Goal: Transaction & Acquisition: Book appointment/travel/reservation

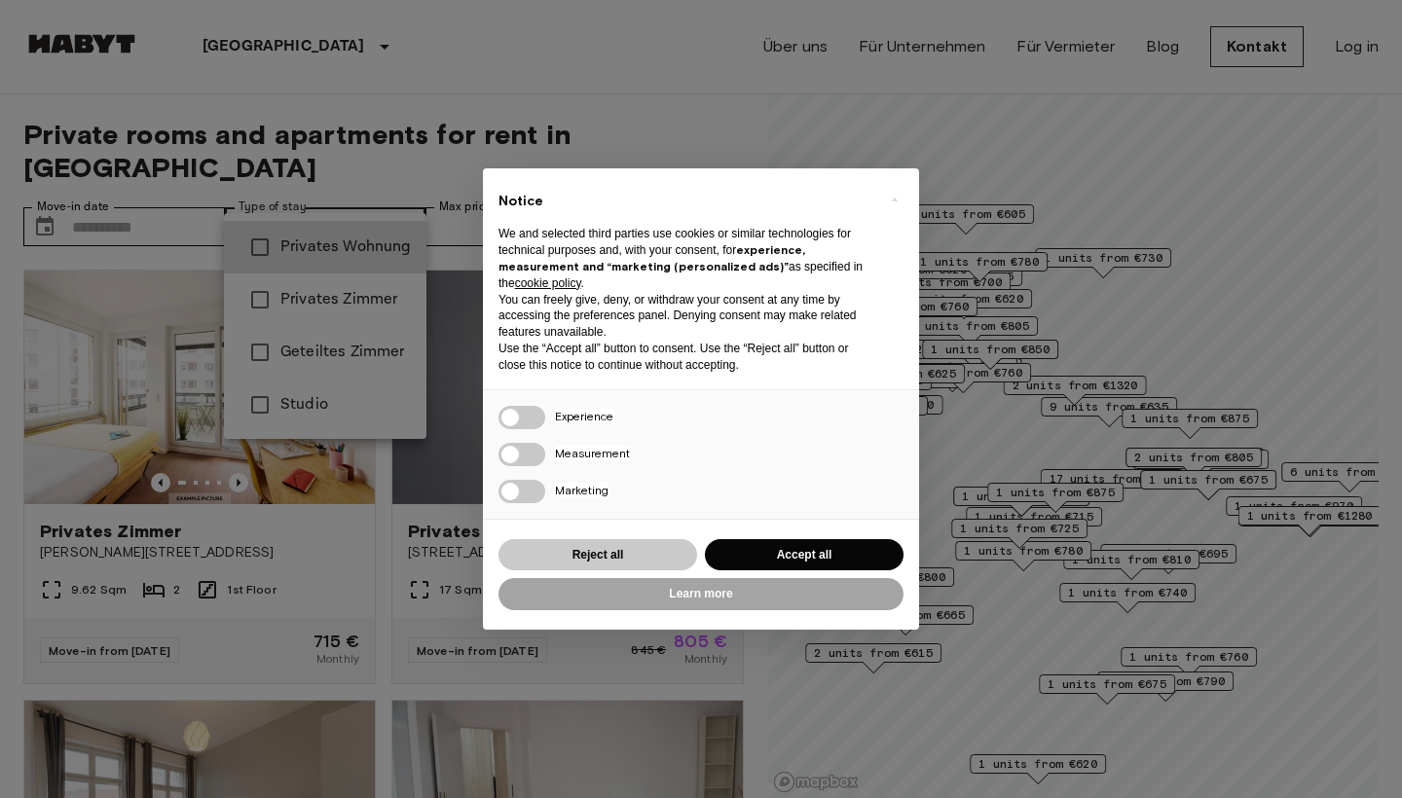
click at [612, 548] on button "Reject all" at bounding box center [598, 555] width 199 height 32
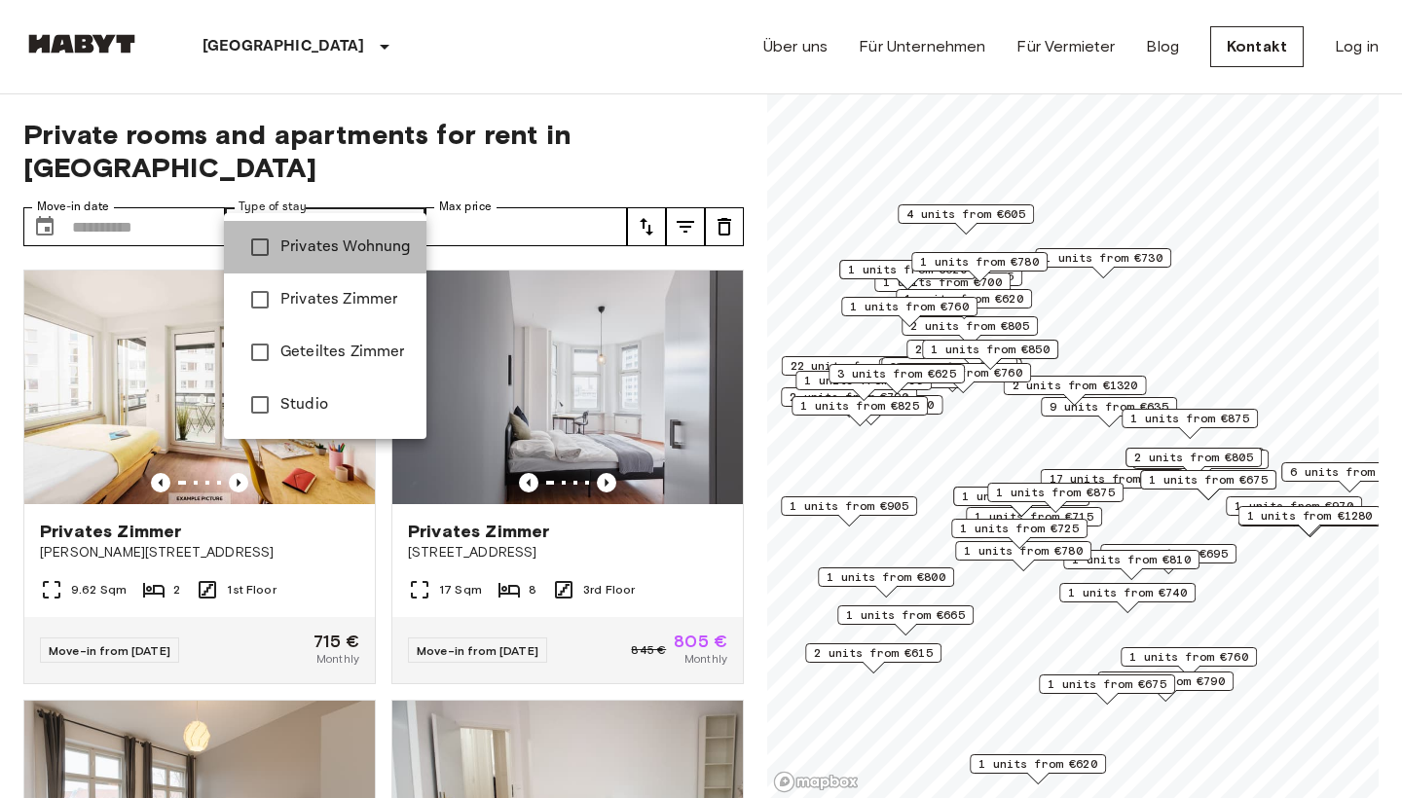
click at [339, 261] on li "Privates Wohnung" at bounding box center [325, 247] width 203 height 53
type input "**********"
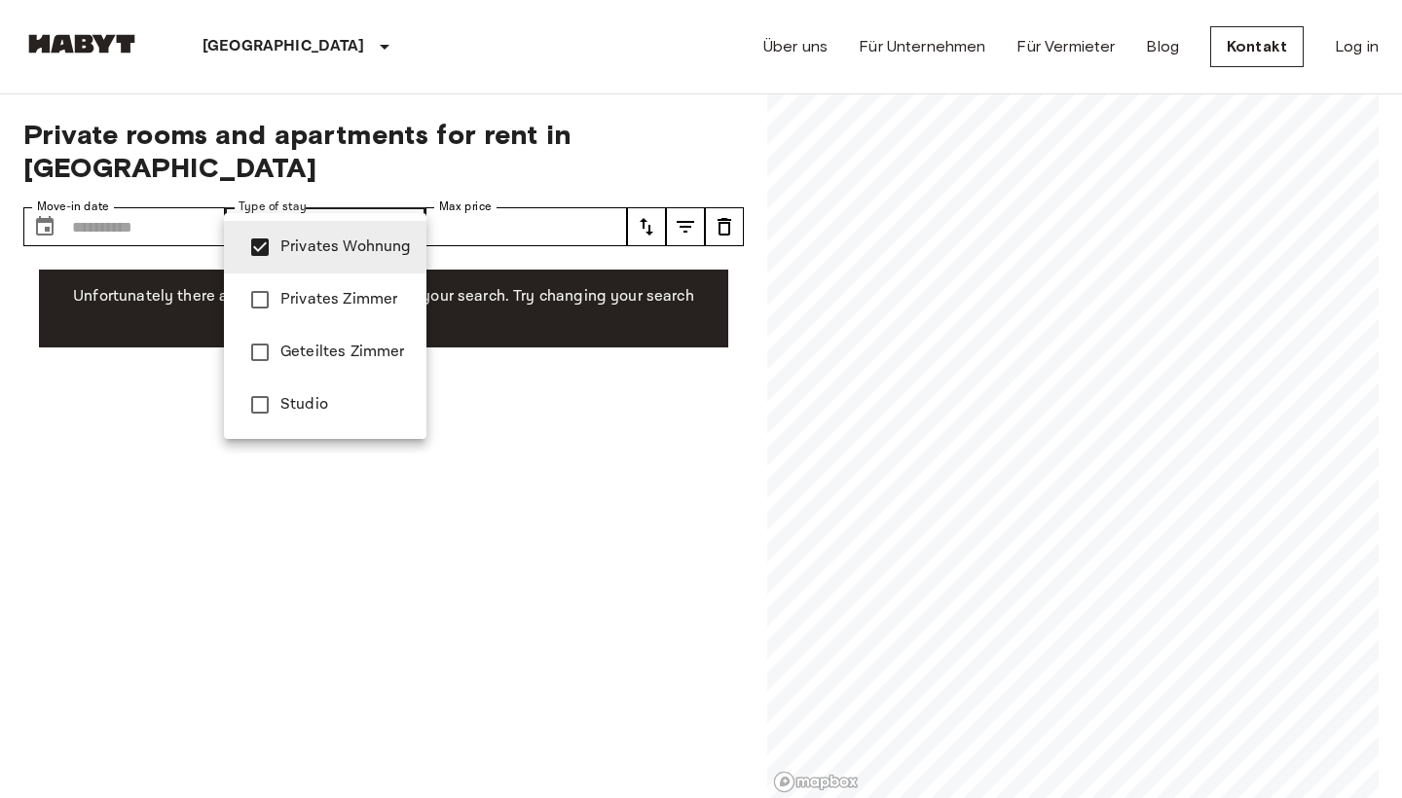
click at [150, 373] on div at bounding box center [701, 399] width 1402 height 798
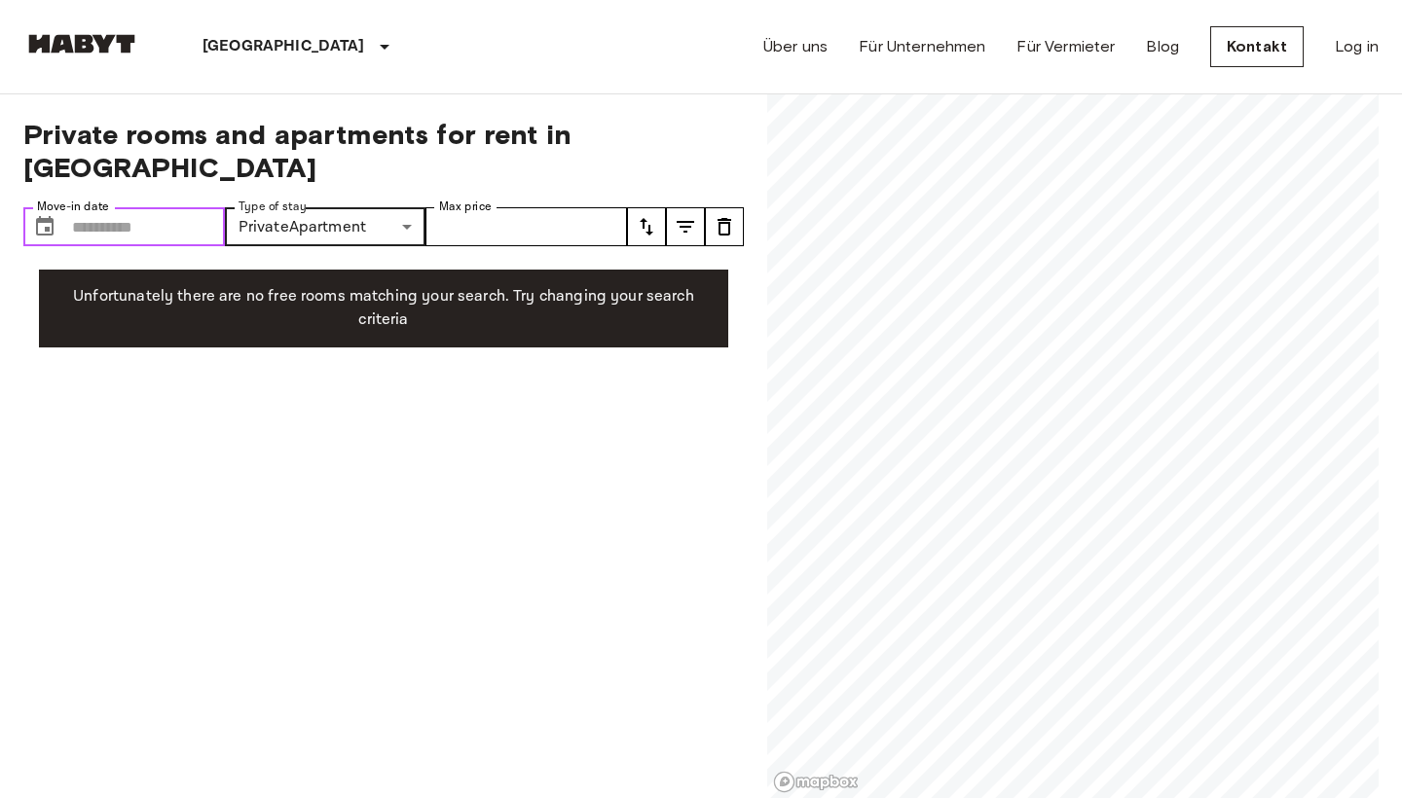
click at [212, 207] on input "Move-in date" at bounding box center [148, 226] width 153 height 39
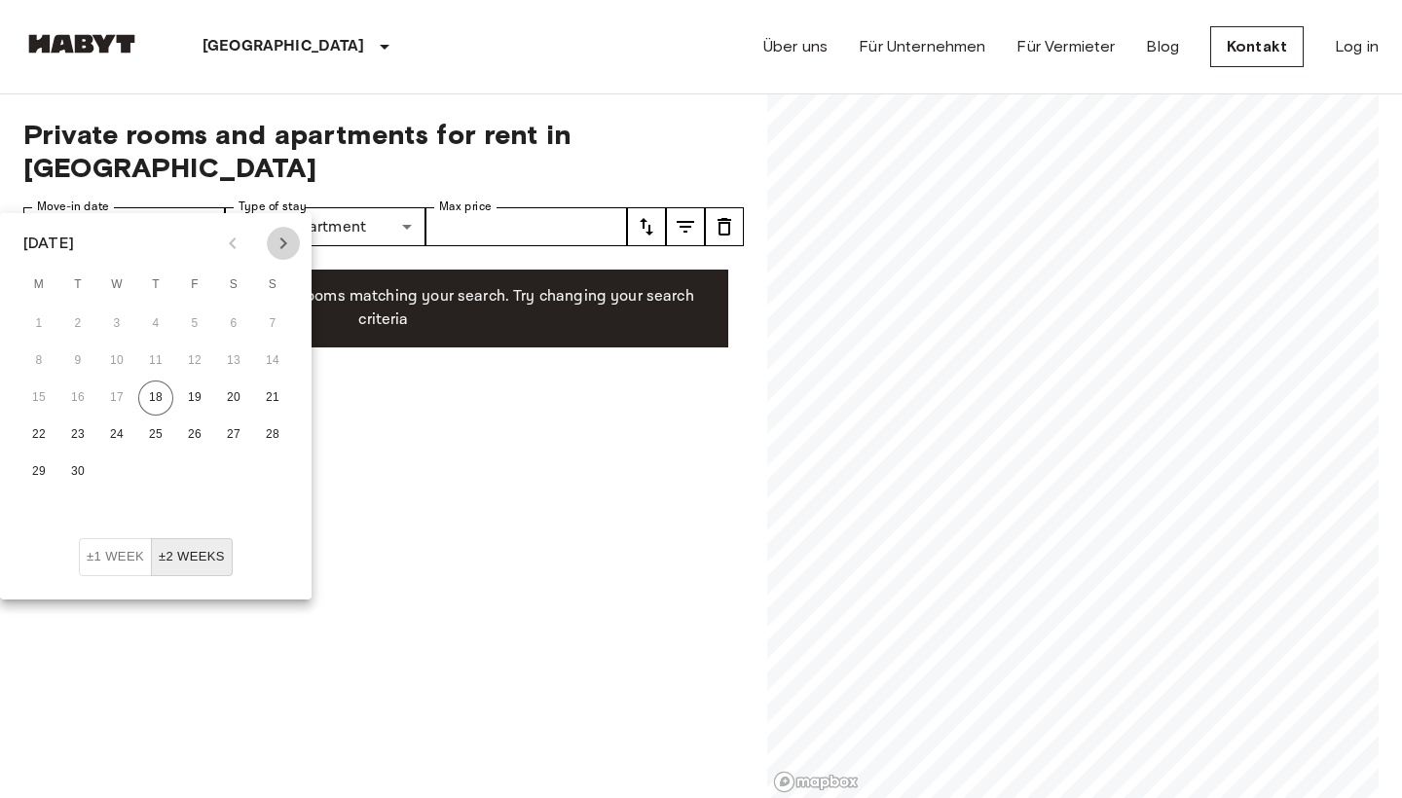
click at [284, 239] on icon "Next month" at bounding box center [283, 243] width 23 height 23
click at [117, 329] on button "1" at bounding box center [116, 324] width 35 height 35
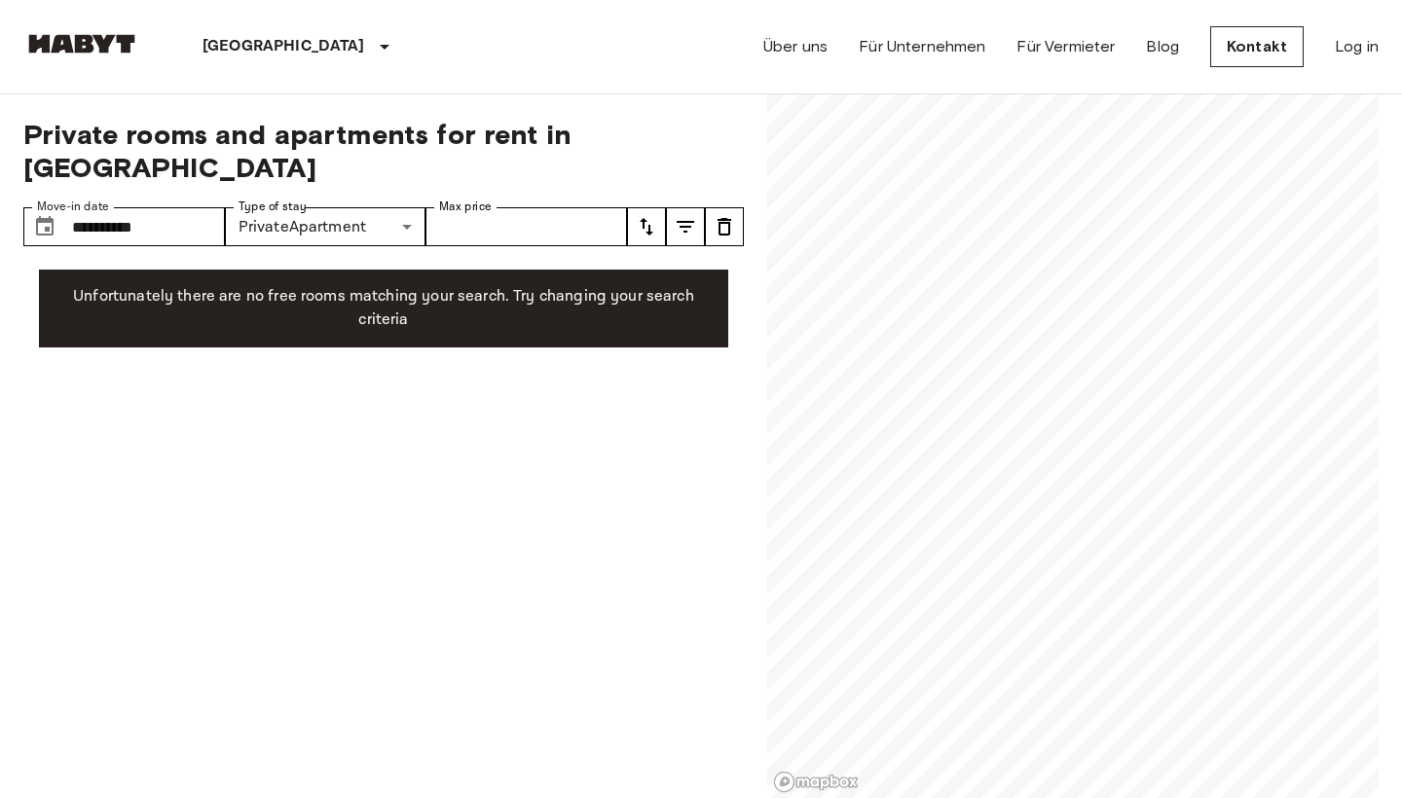
click at [401, 532] on div "**********" at bounding box center [383, 446] width 721 height 705
click at [220, 207] on input "**********" at bounding box center [148, 226] width 153 height 39
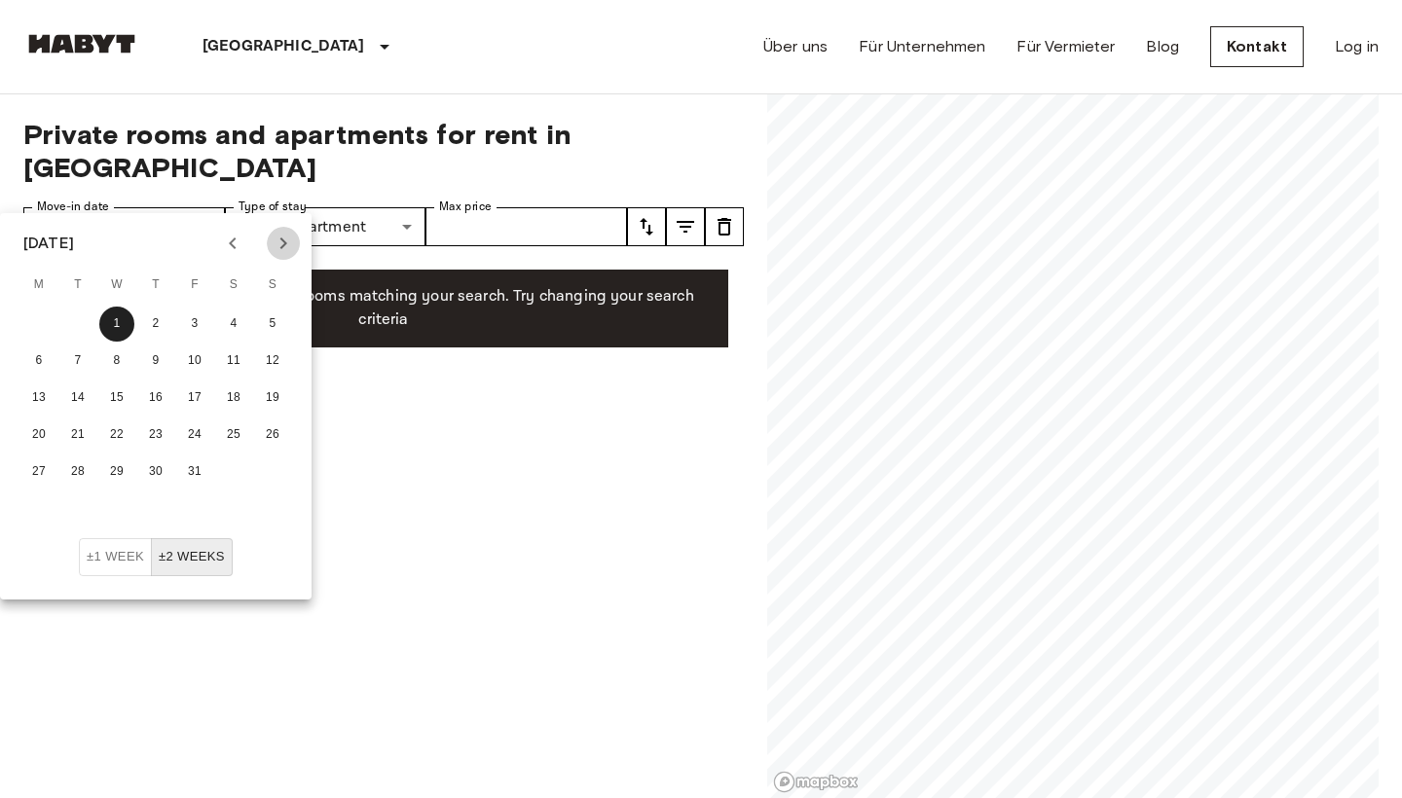
click at [285, 241] on icon "Next month" at bounding box center [283, 243] width 23 height 23
click at [239, 312] on button "1" at bounding box center [233, 324] width 35 height 35
type input "**********"
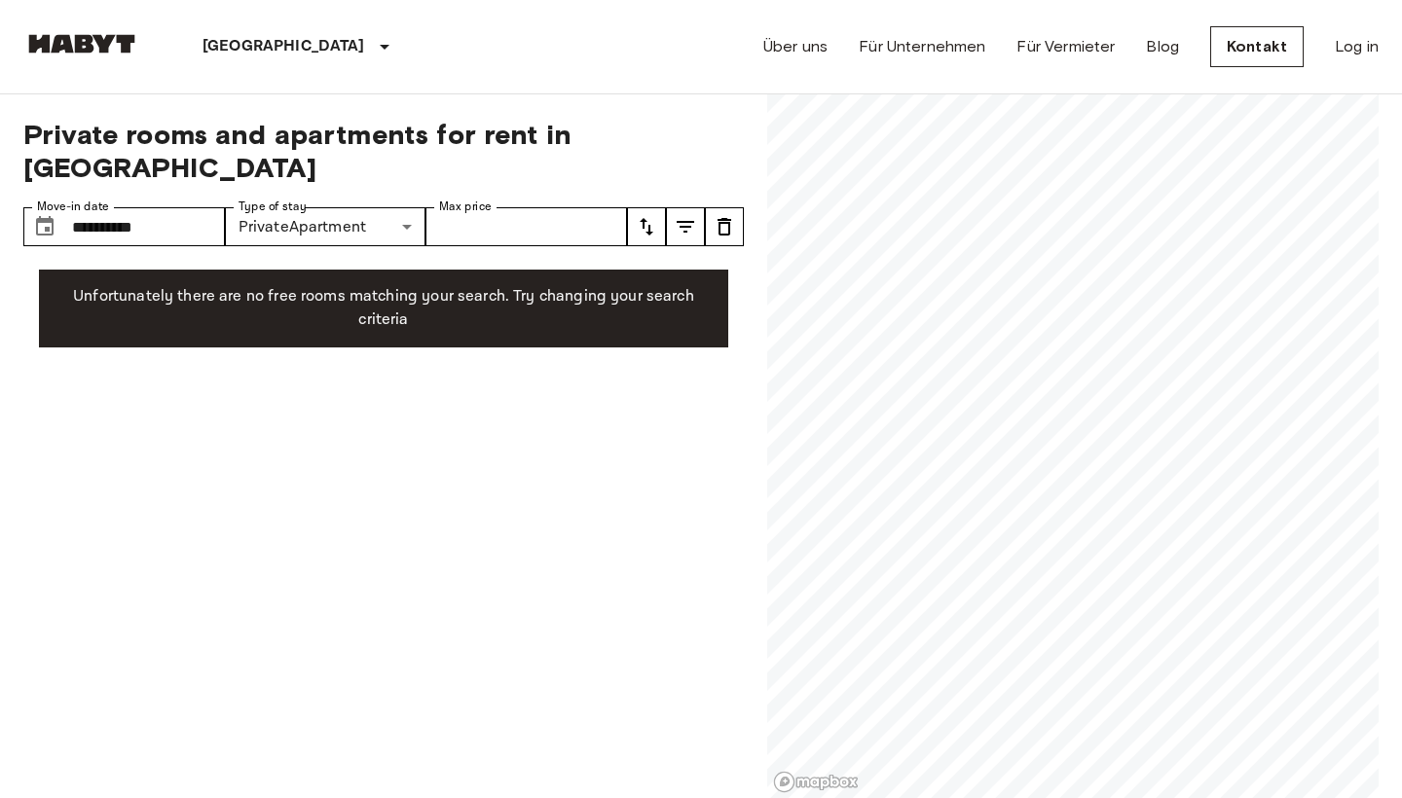
click at [337, 375] on div "**********" at bounding box center [383, 446] width 721 height 705
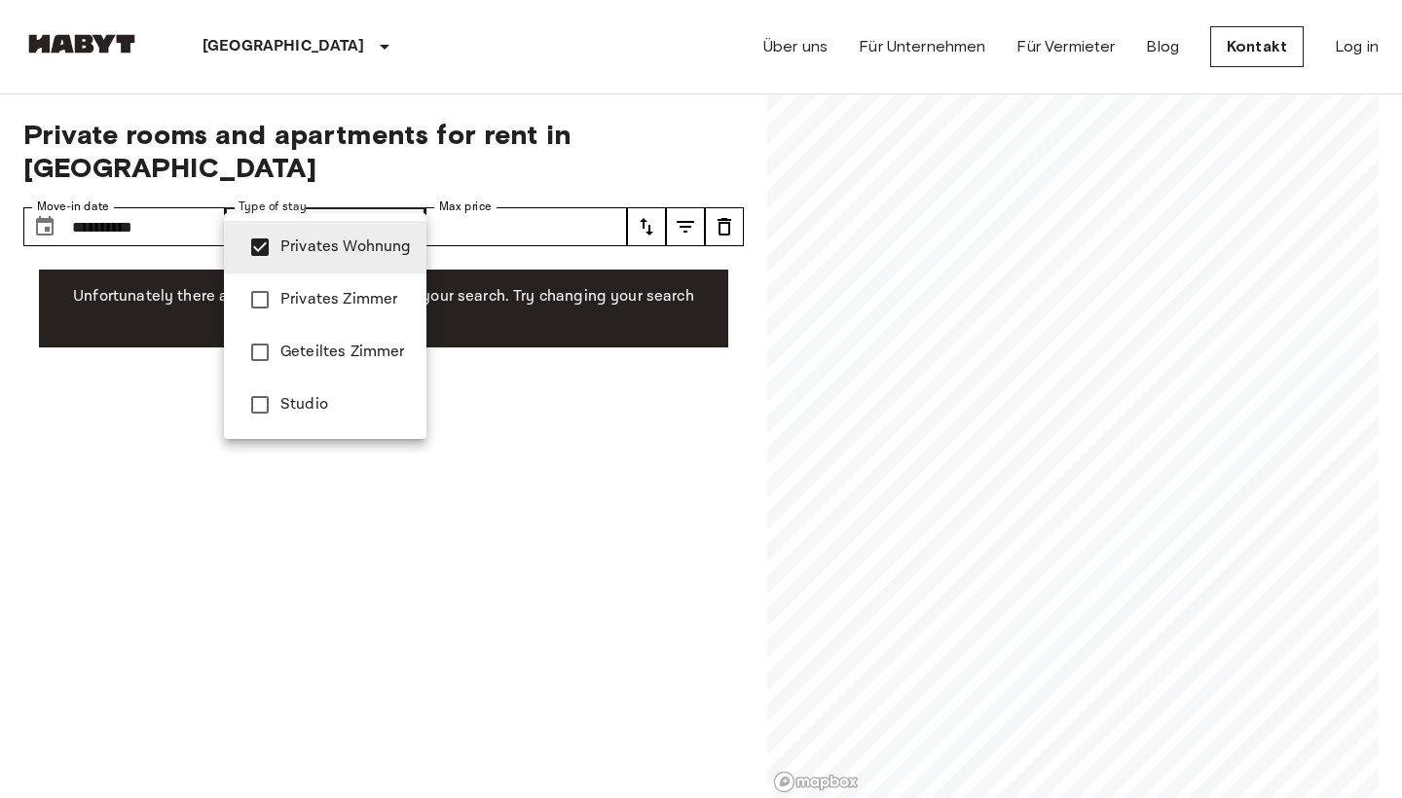
click at [404, 280] on li "Privates Zimmer" at bounding box center [325, 300] width 203 height 53
type input "**********"
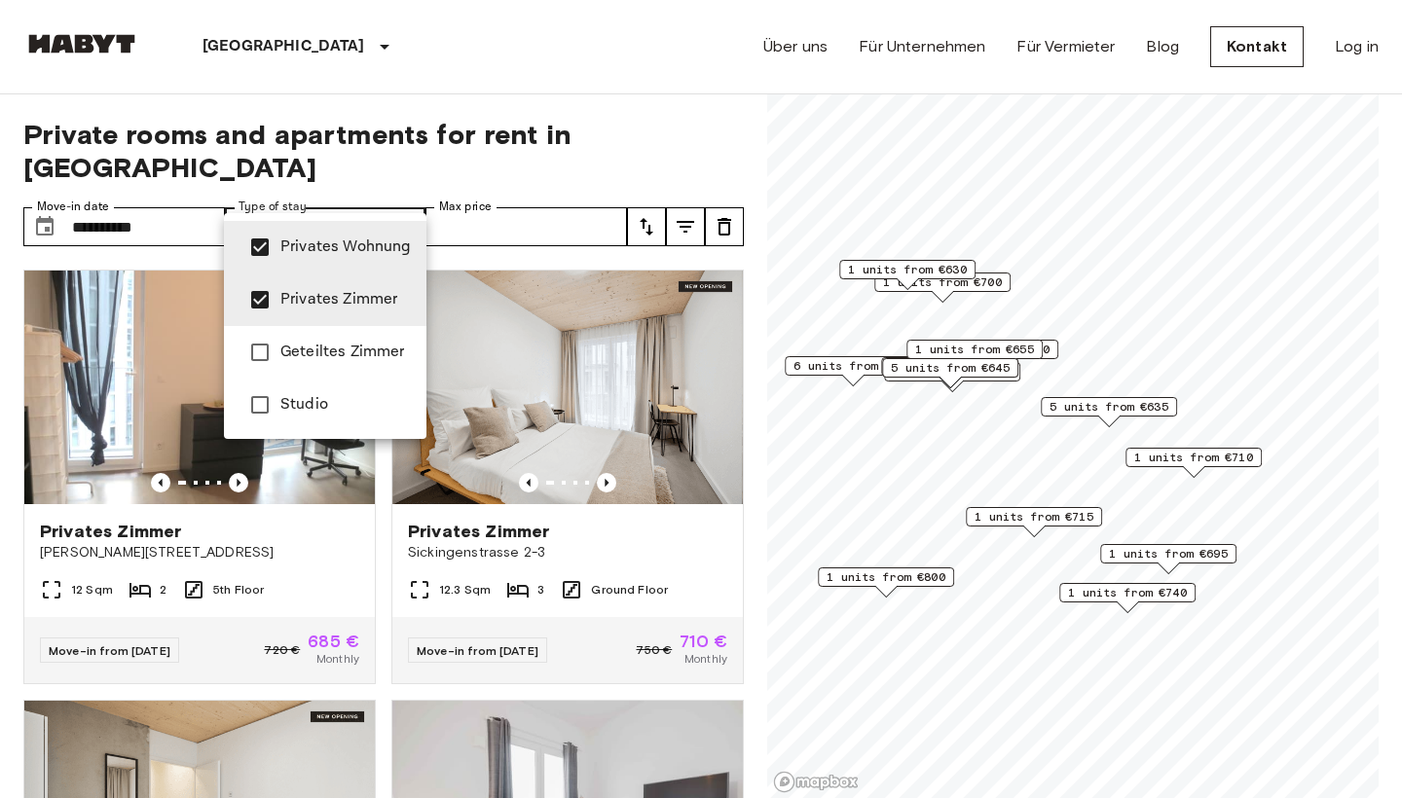
click at [507, 147] on div at bounding box center [701, 399] width 1402 height 798
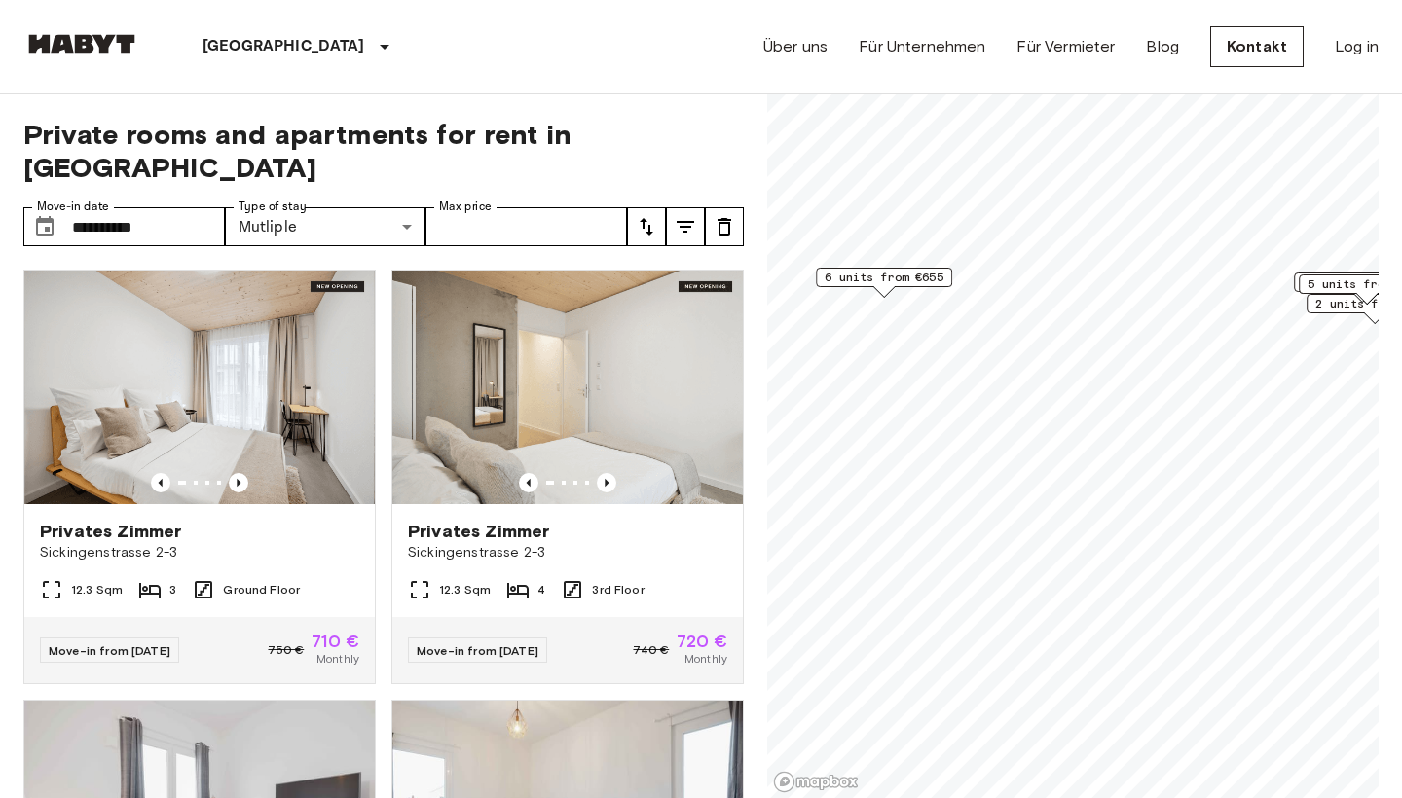
click at [917, 278] on span "6 units from €655" at bounding box center [884, 278] width 119 height 18
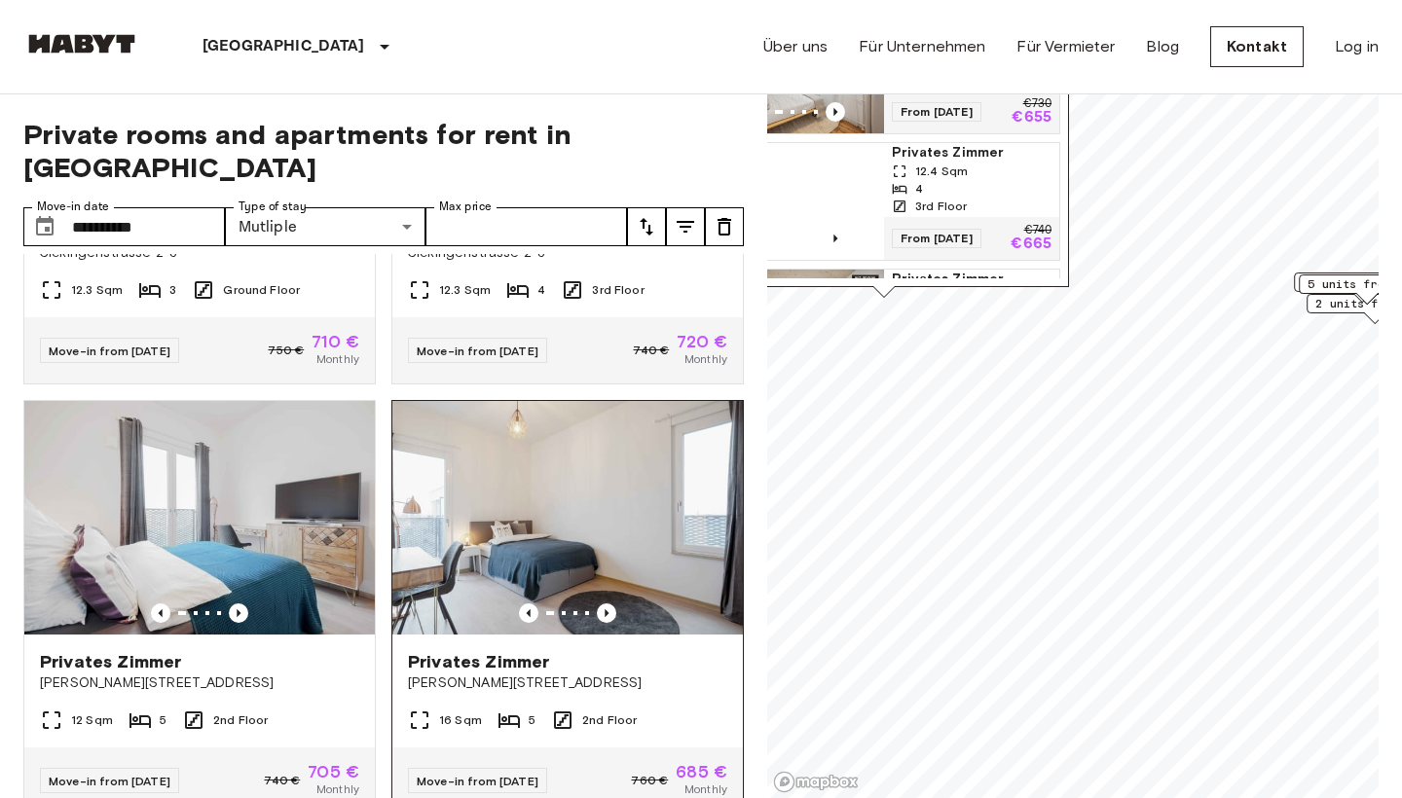
scroll to position [302, 0]
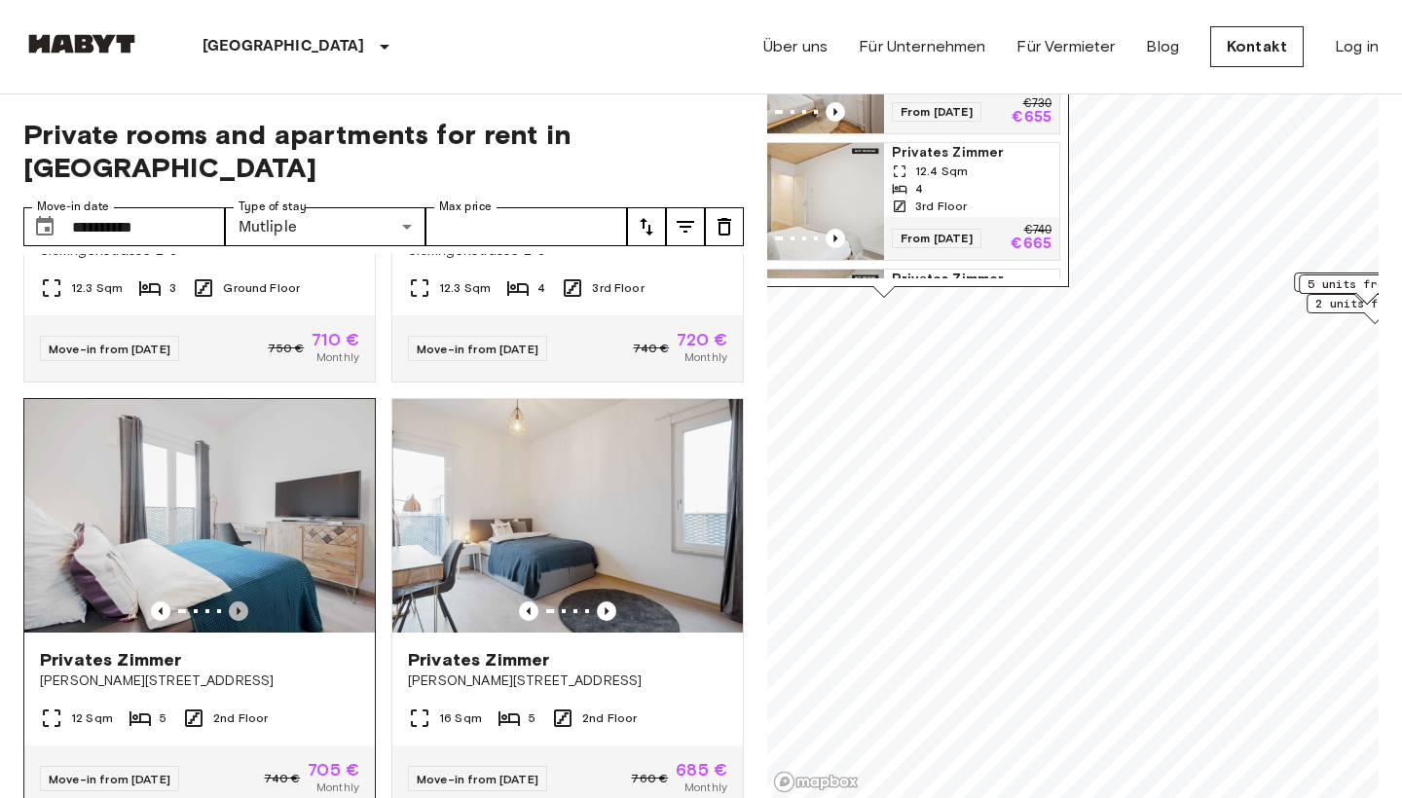
click at [241, 602] on icon "Previous image" at bounding box center [238, 611] width 19 height 19
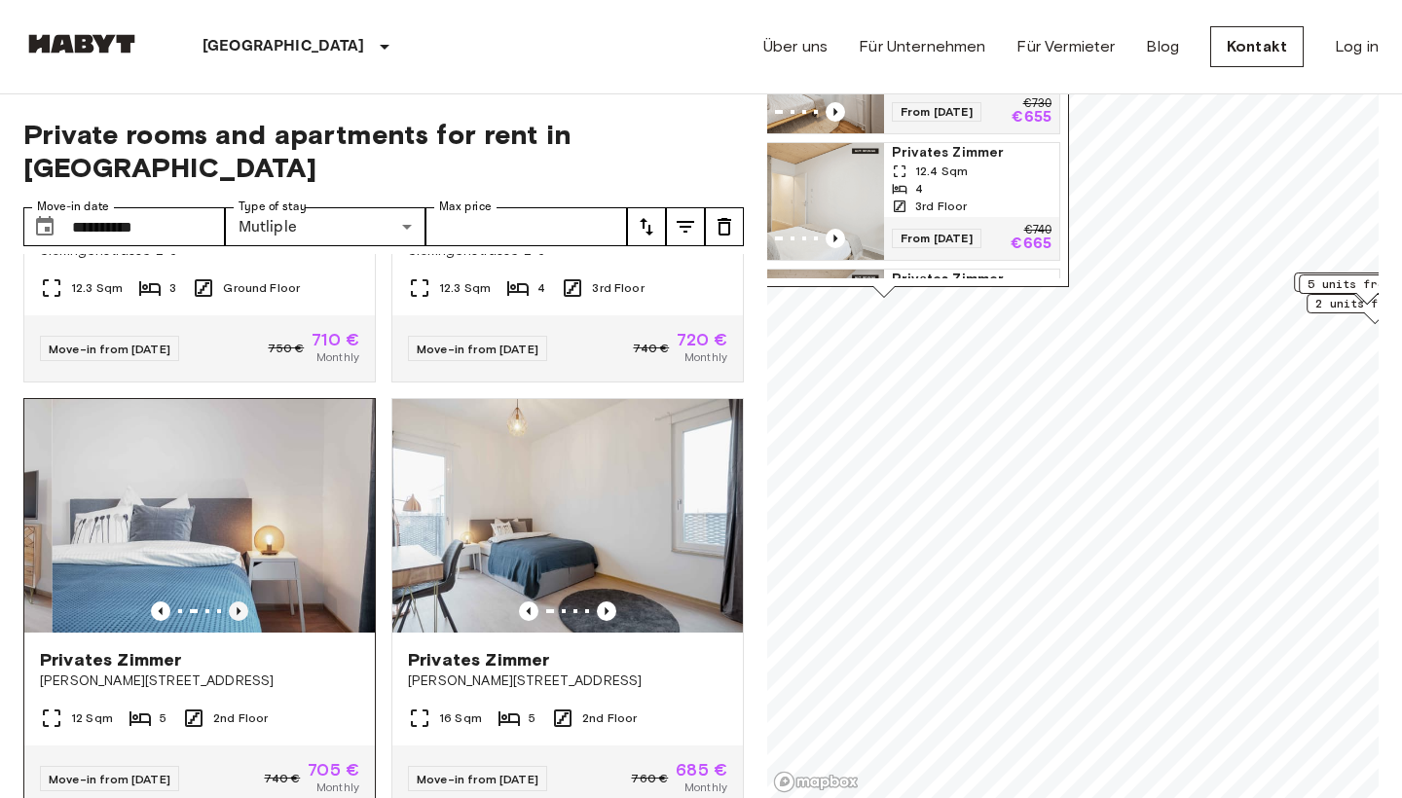
click at [241, 602] on icon "Previous image" at bounding box center [238, 611] width 19 height 19
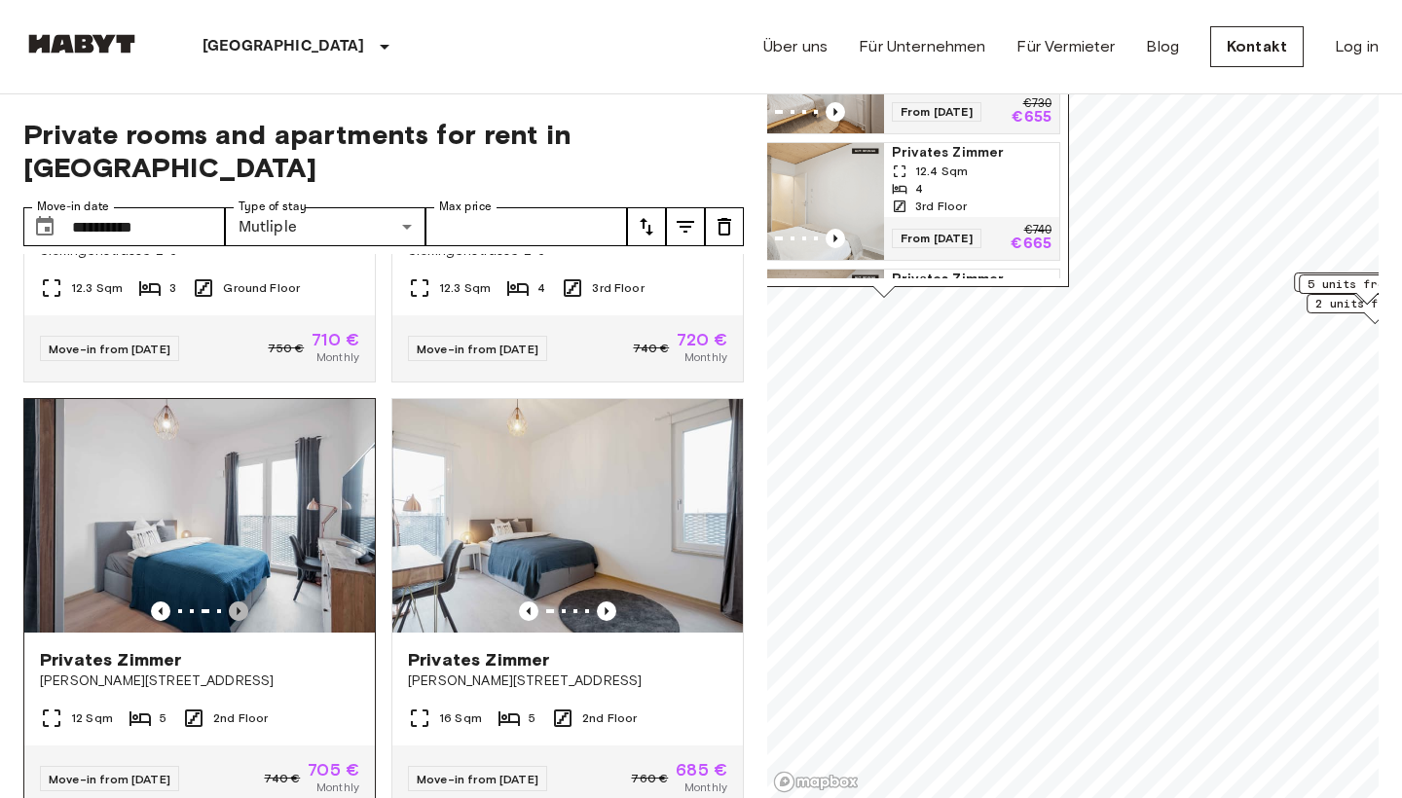
click at [241, 602] on icon "Previous image" at bounding box center [238, 611] width 19 height 19
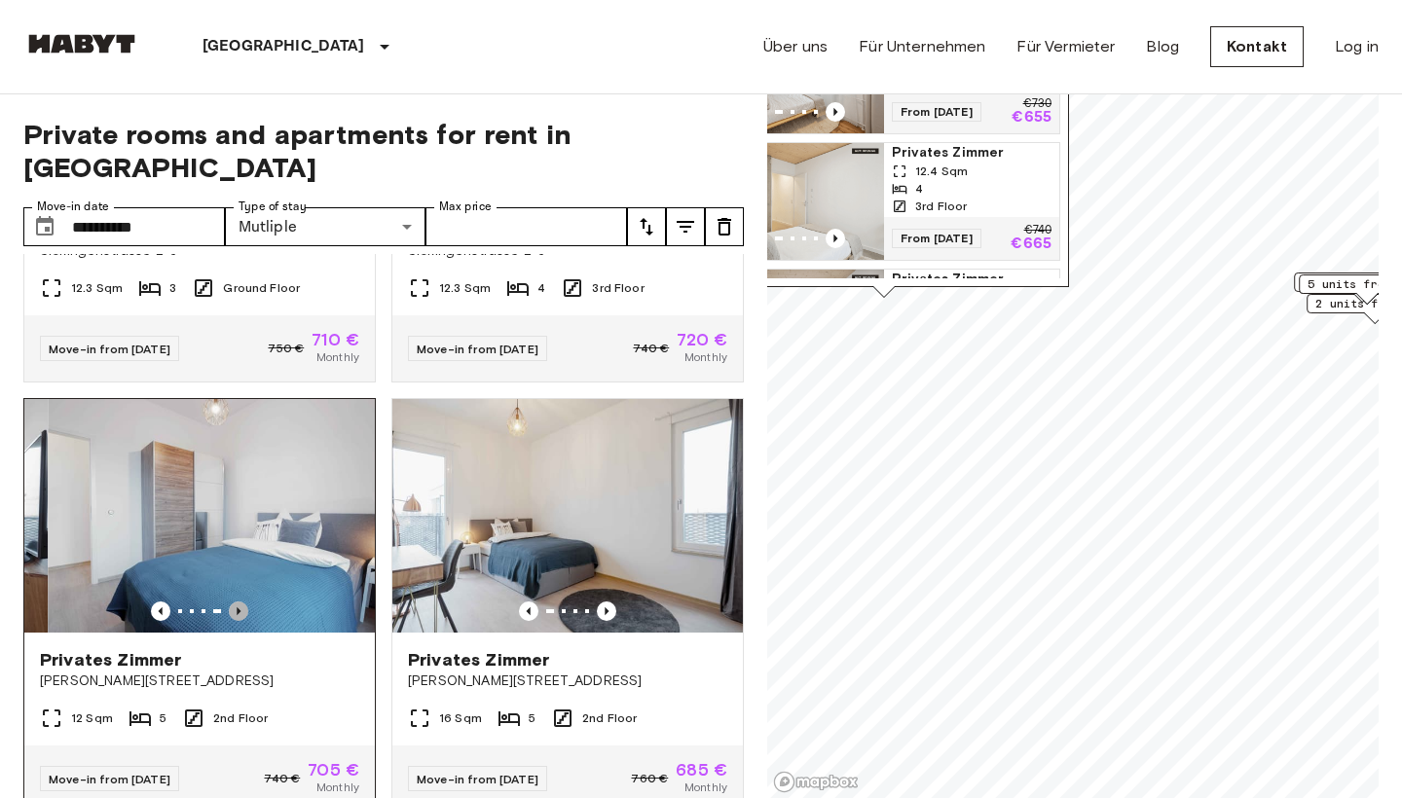
click at [241, 602] on icon "Previous image" at bounding box center [238, 611] width 19 height 19
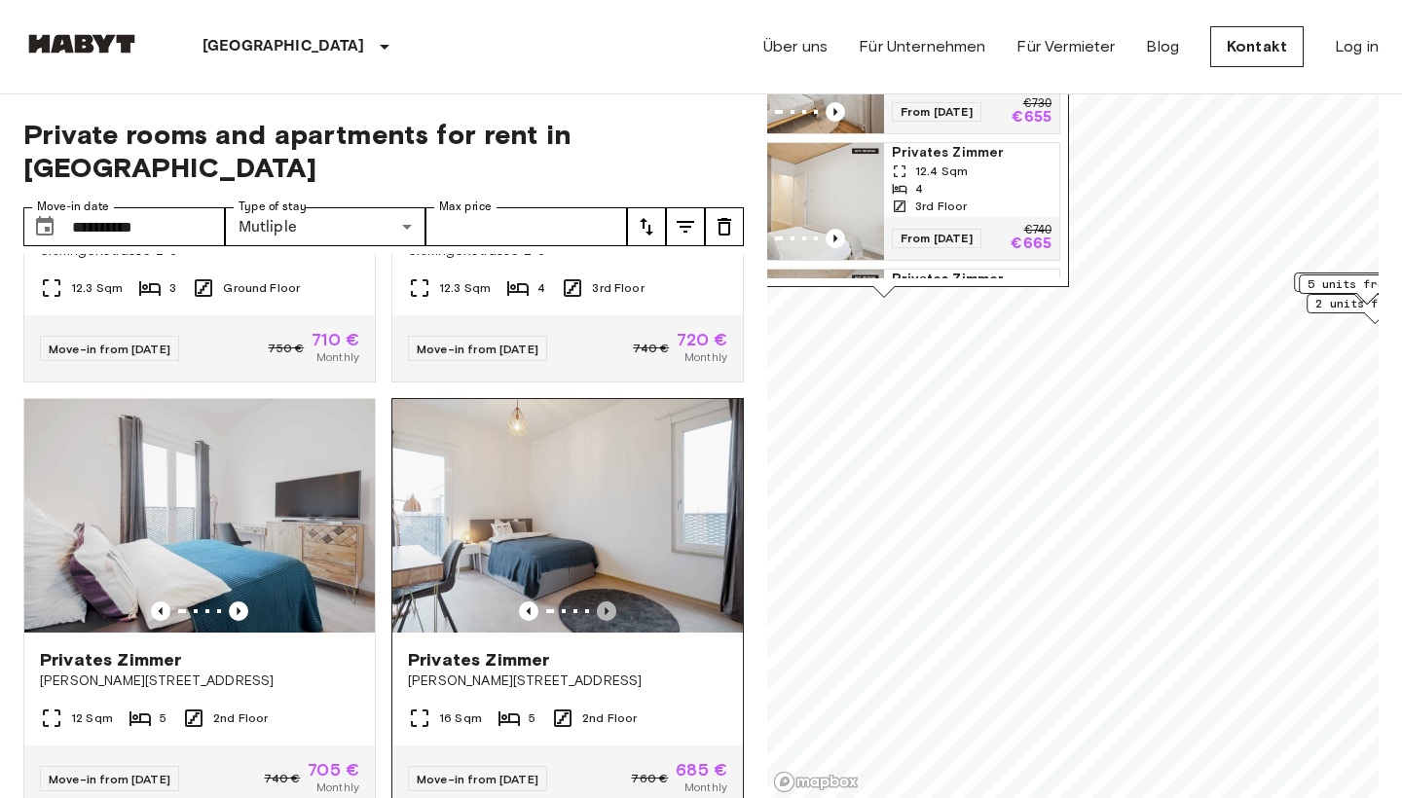
click at [607, 608] on icon "Previous image" at bounding box center [607, 612] width 4 height 8
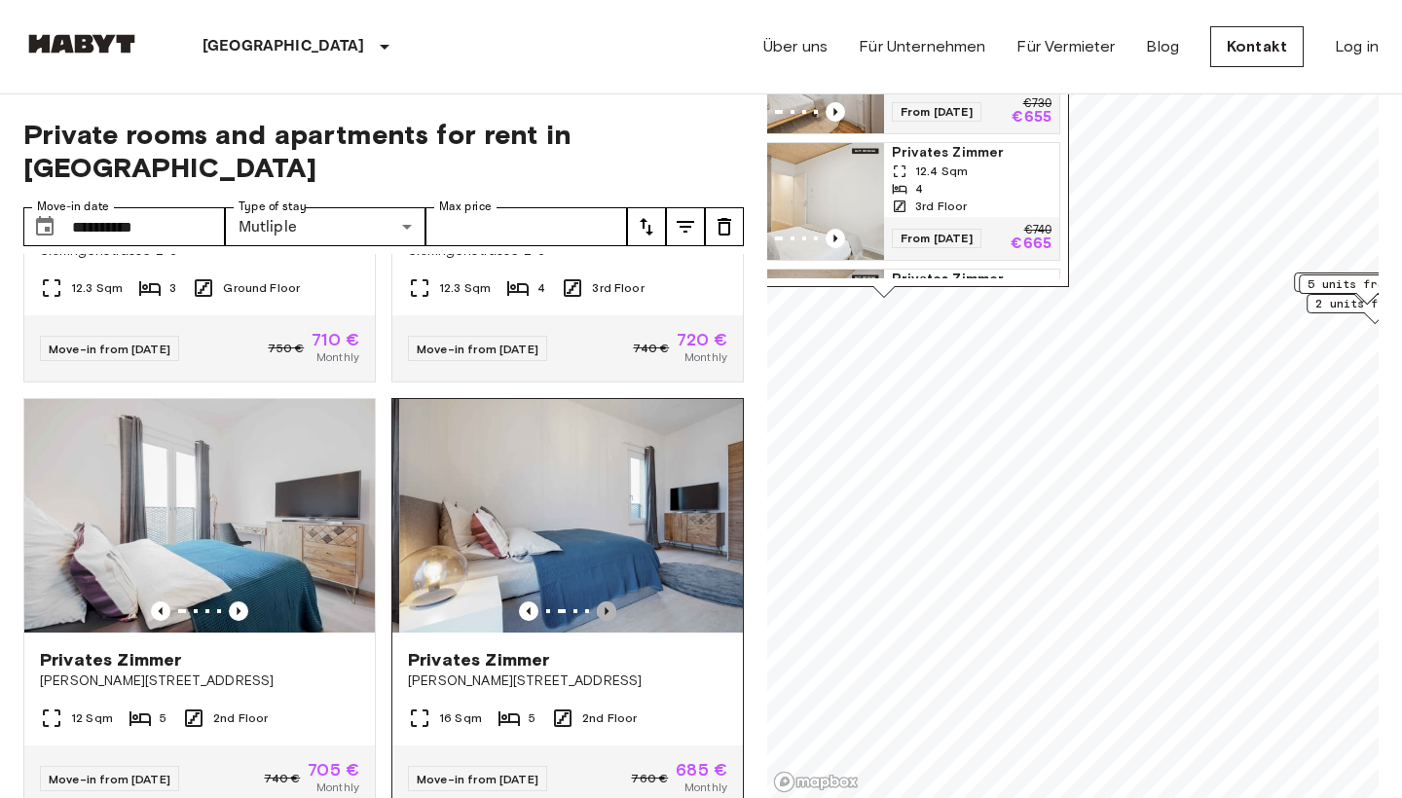
click at [608, 602] on icon "Previous image" at bounding box center [606, 611] width 19 height 19
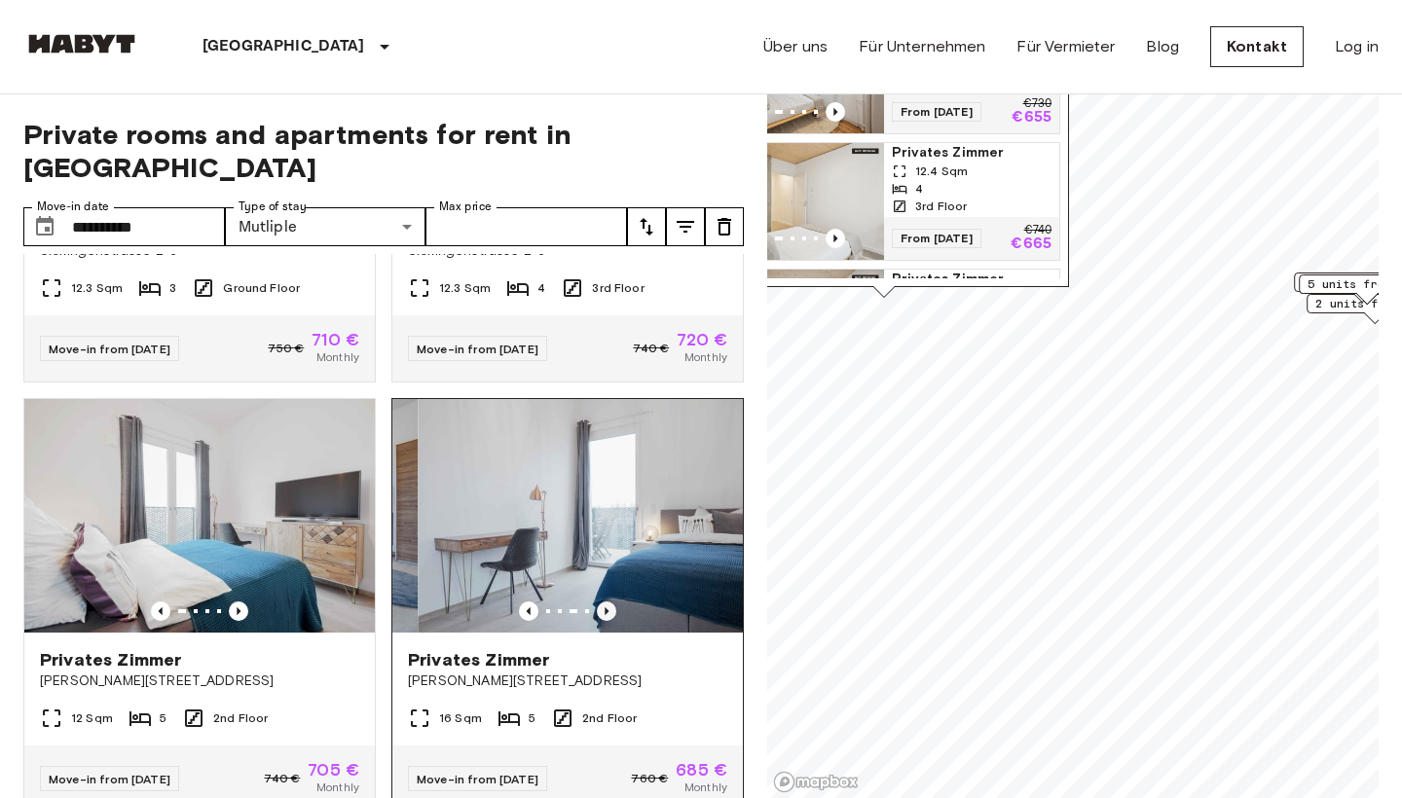
click at [608, 602] on icon "Previous image" at bounding box center [606, 611] width 19 height 19
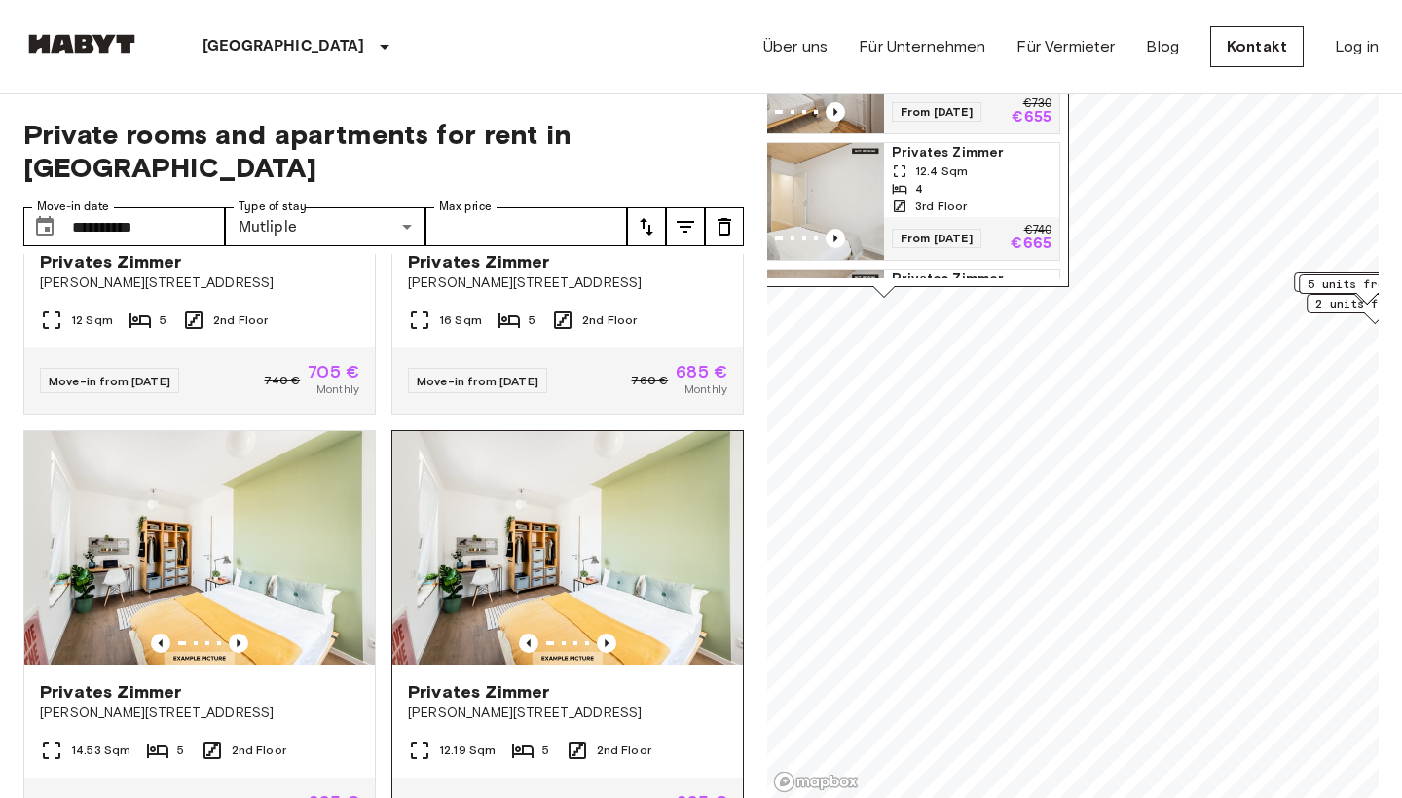
scroll to position [704, 0]
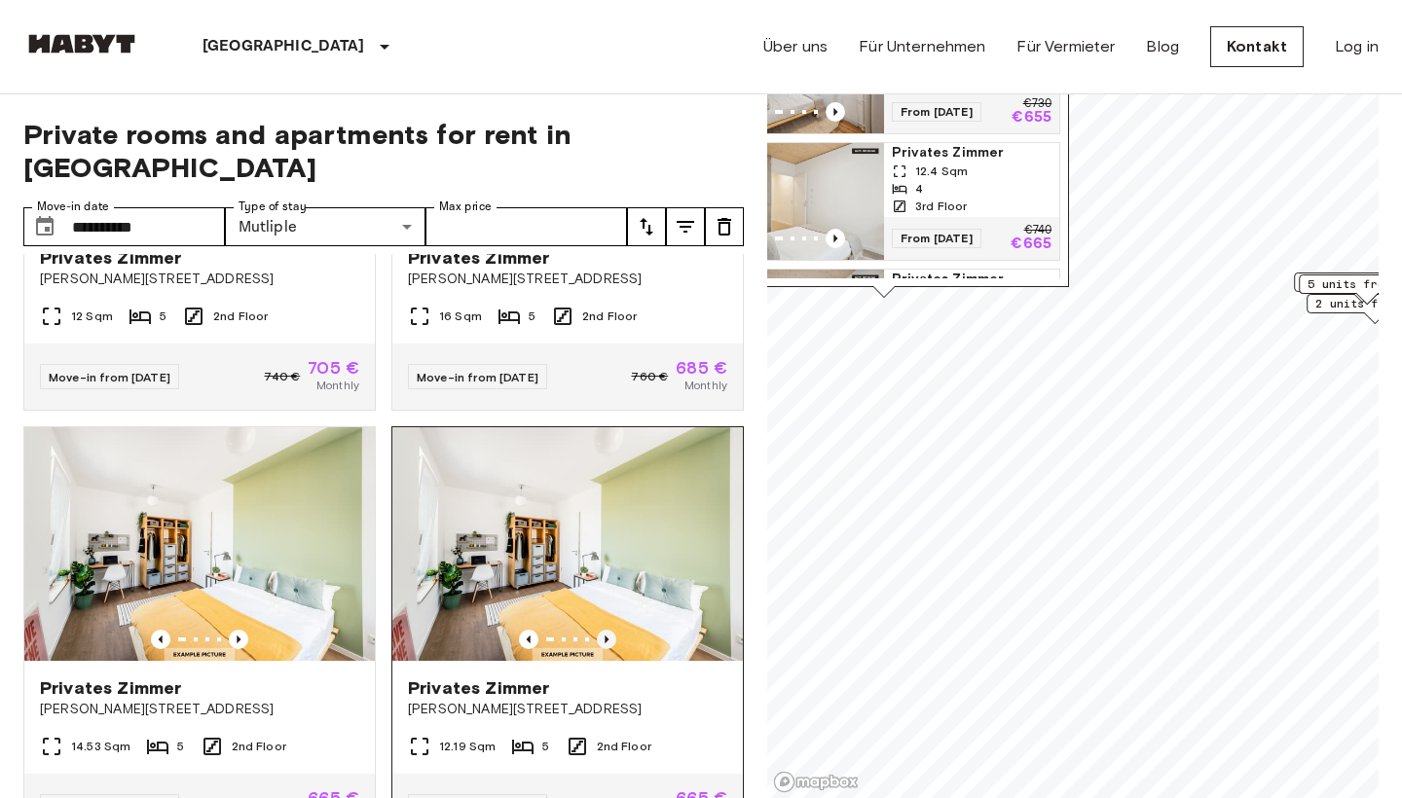
click at [606, 636] on icon "Previous image" at bounding box center [607, 640] width 4 height 8
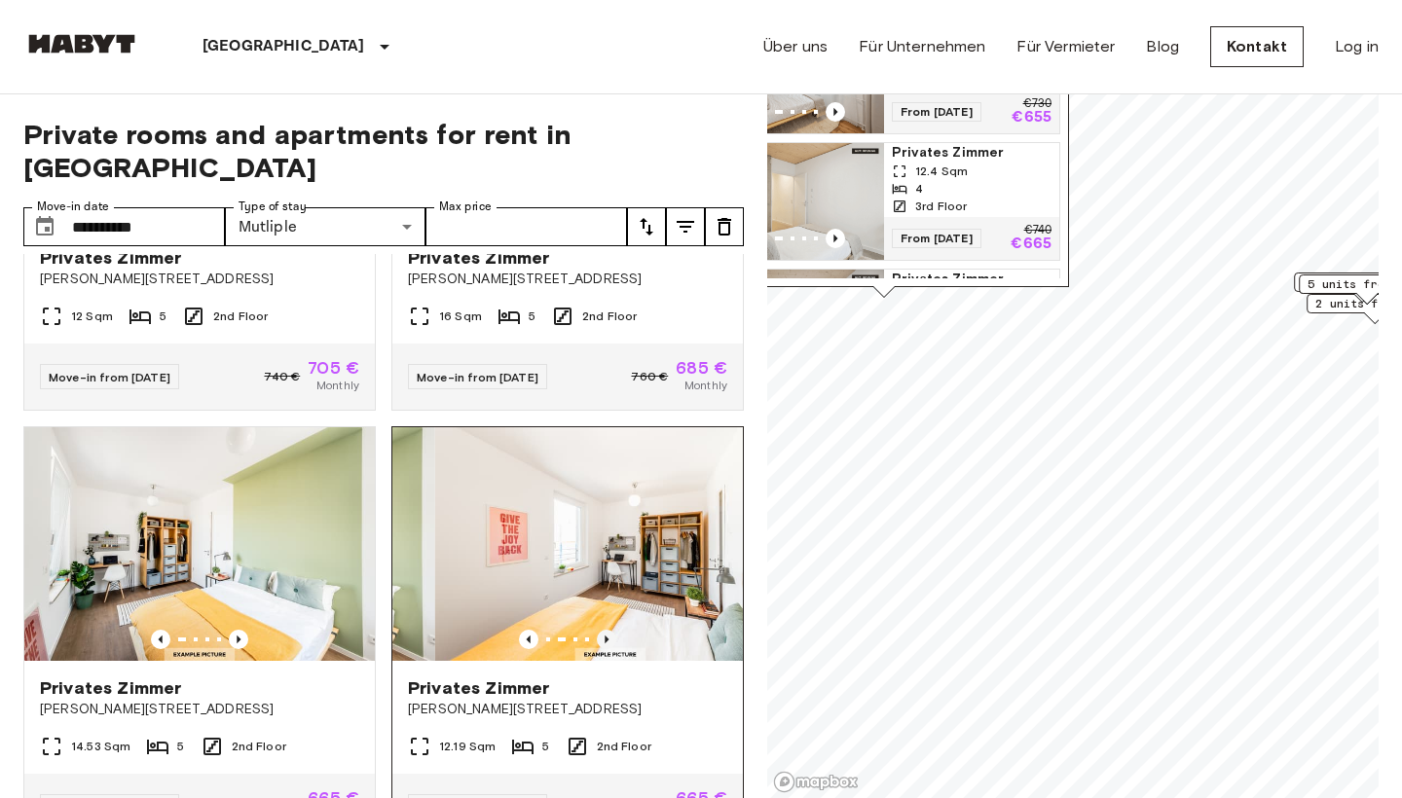
click at [606, 636] on icon "Previous image" at bounding box center [607, 640] width 4 height 8
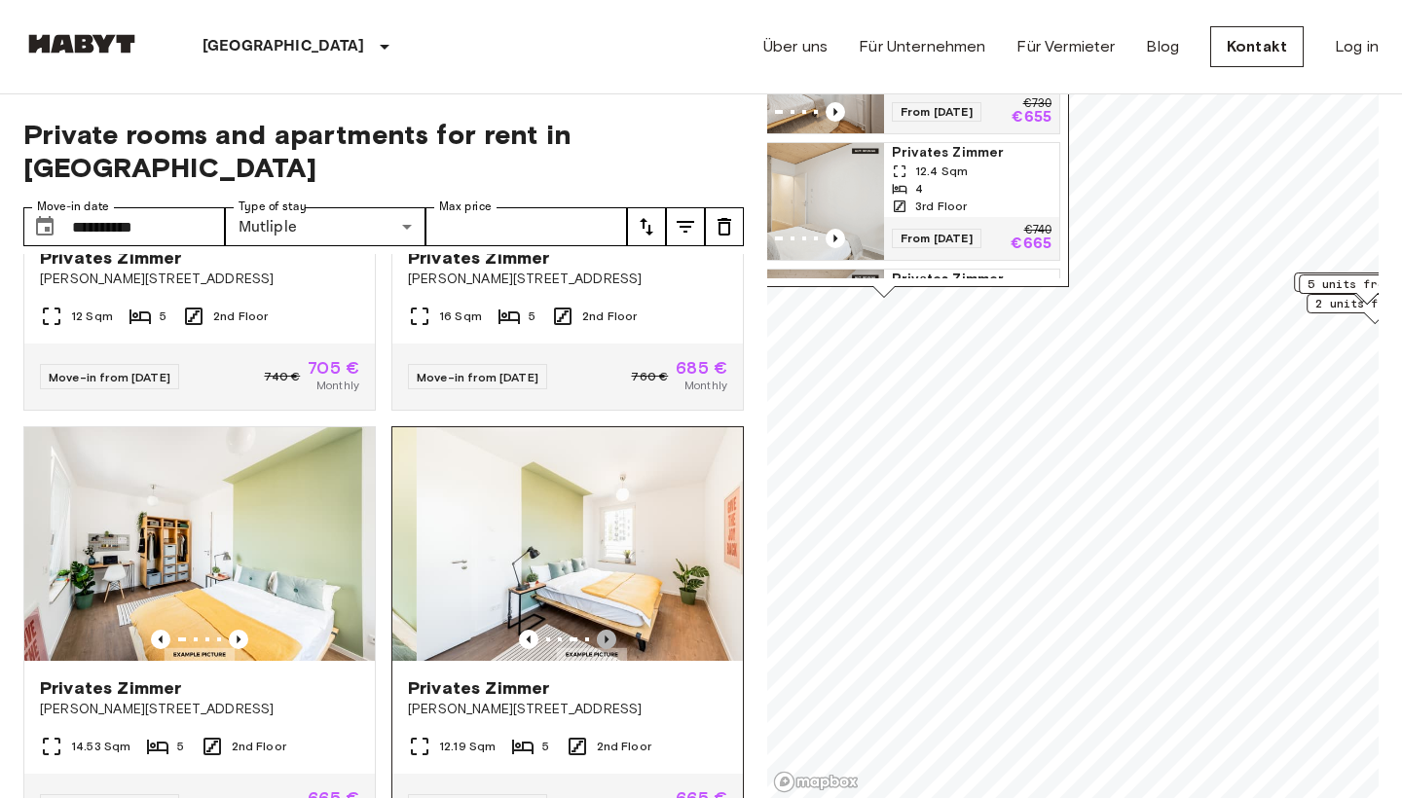
click at [606, 636] on icon "Previous image" at bounding box center [607, 640] width 4 height 8
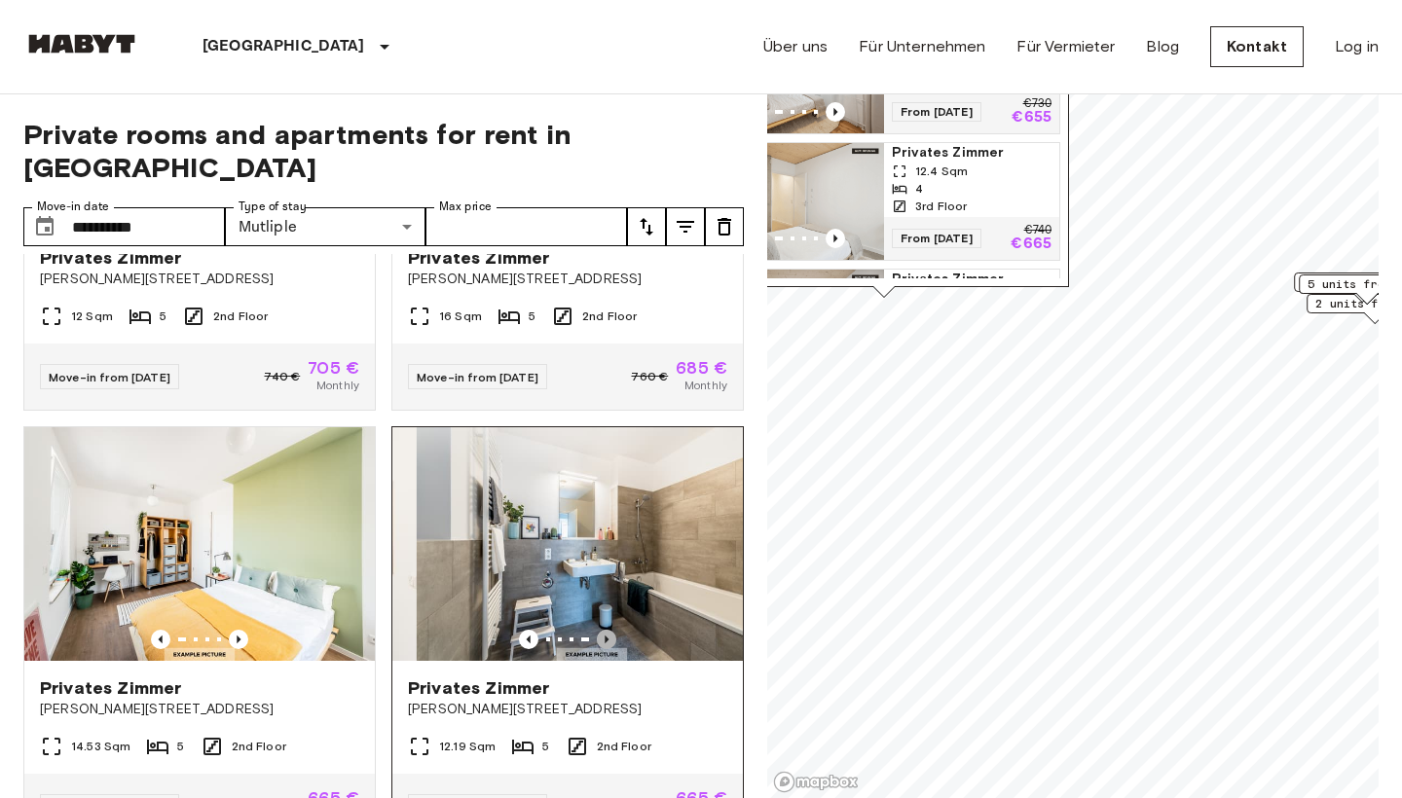
click at [606, 636] on icon "Previous image" at bounding box center [607, 640] width 4 height 8
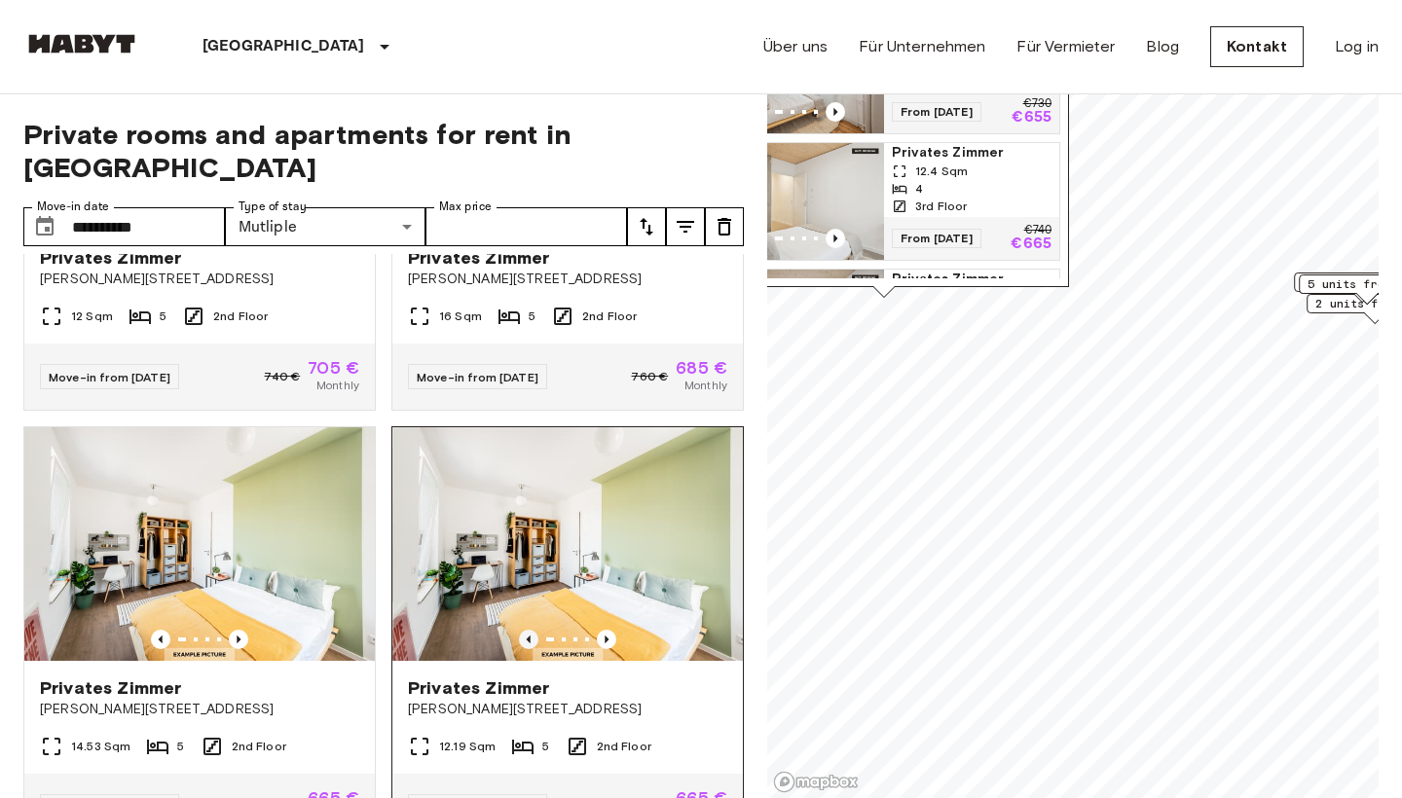
click at [531, 630] on icon "Previous image" at bounding box center [528, 639] width 19 height 19
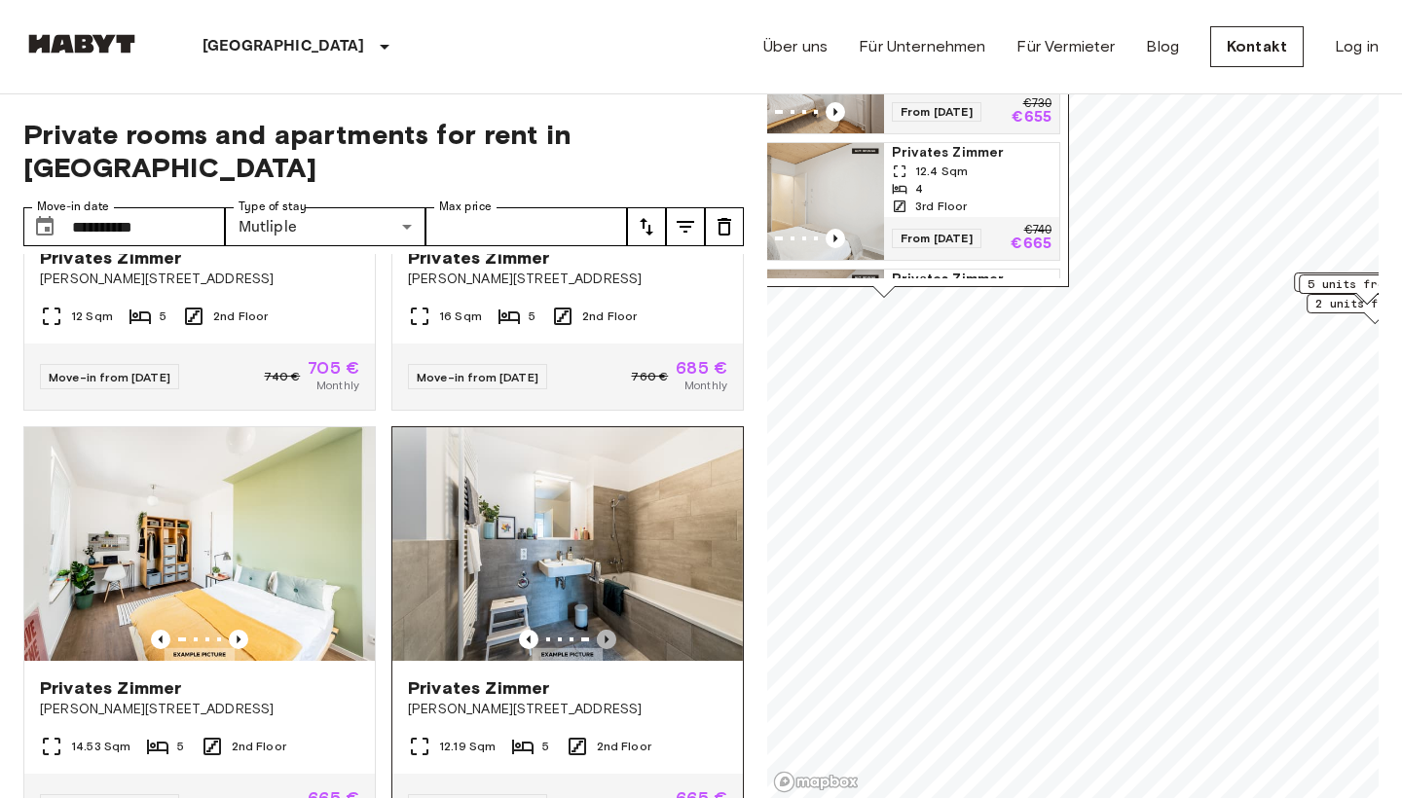
click at [606, 630] on icon "Previous image" at bounding box center [606, 639] width 19 height 19
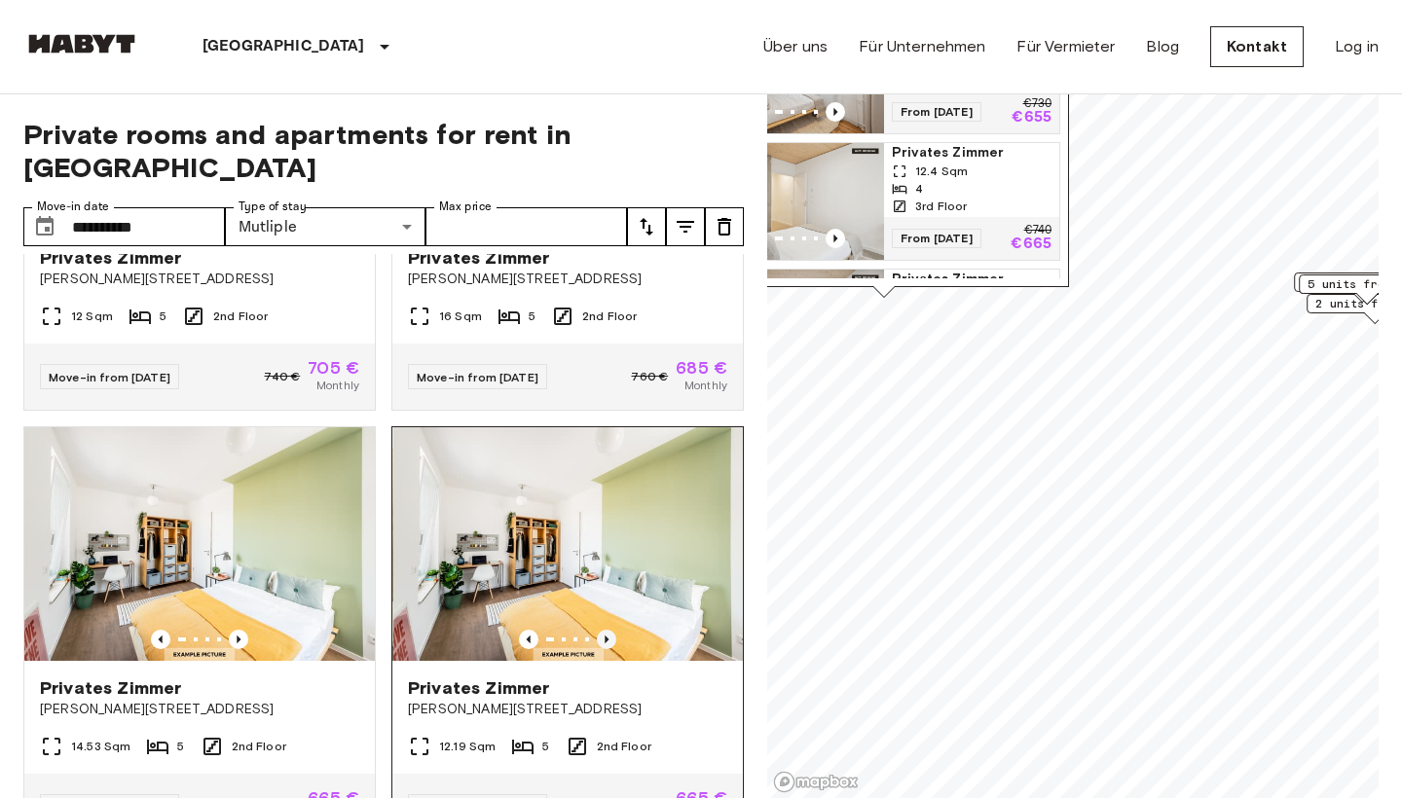
click at [606, 630] on icon "Previous image" at bounding box center [606, 639] width 19 height 19
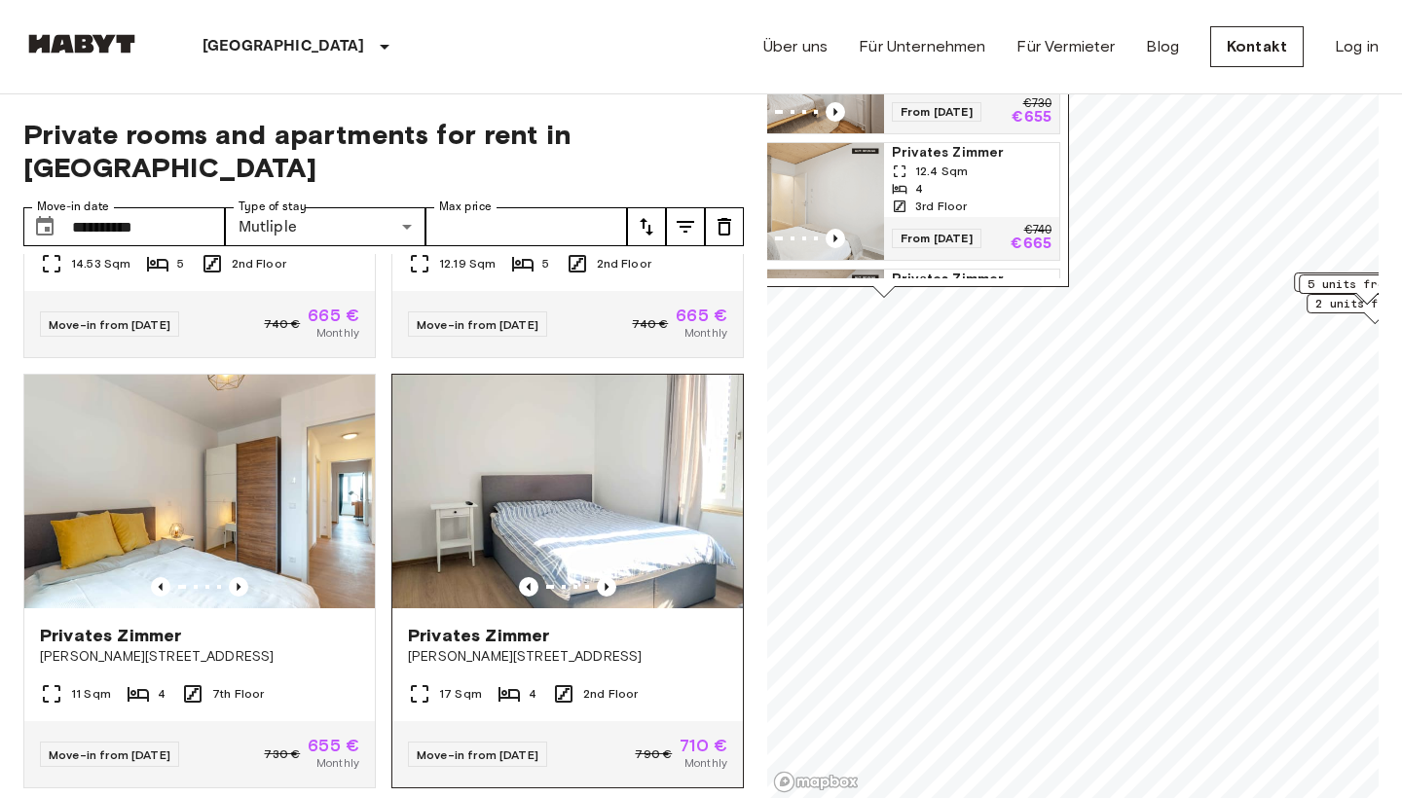
scroll to position [1219, 0]
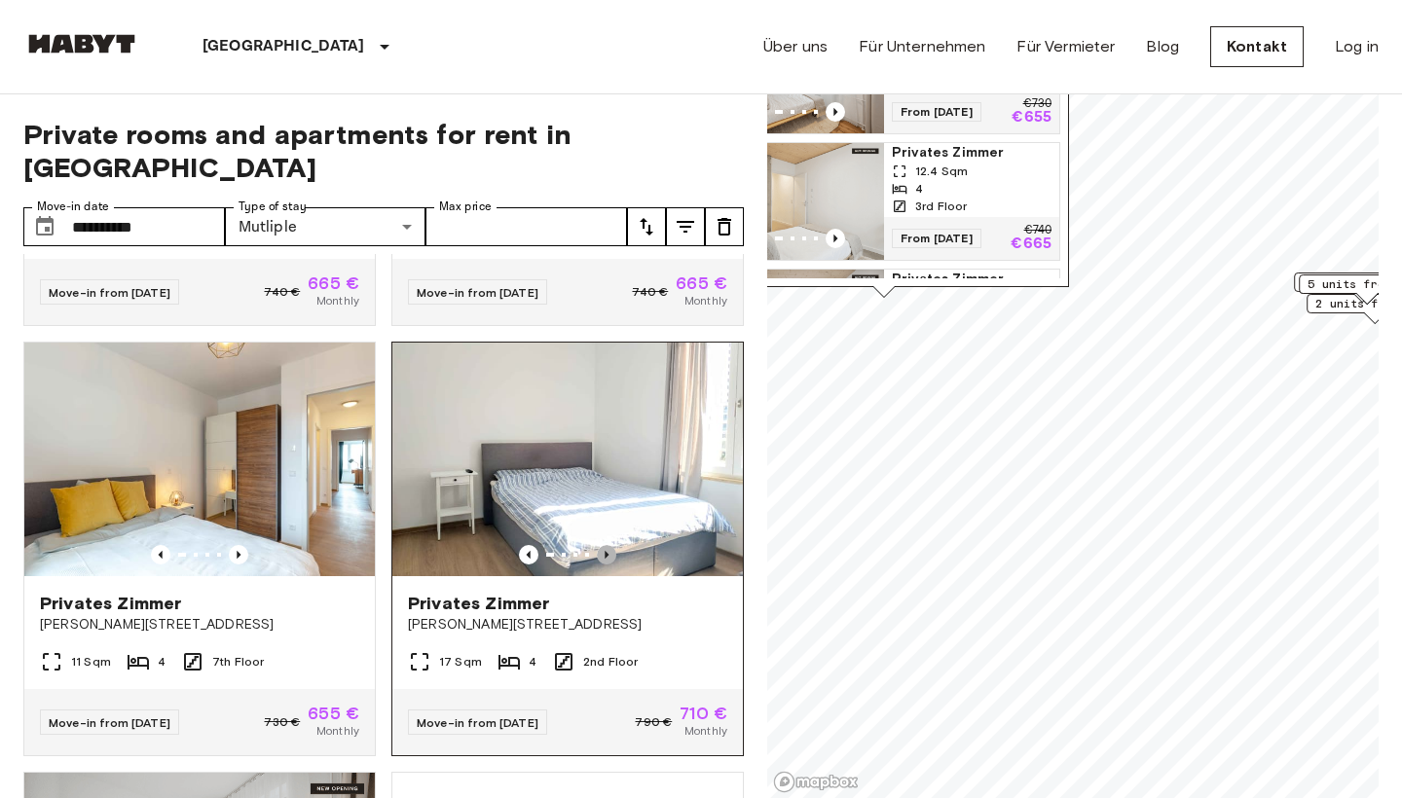
click at [608, 545] on icon "Previous image" at bounding box center [606, 554] width 19 height 19
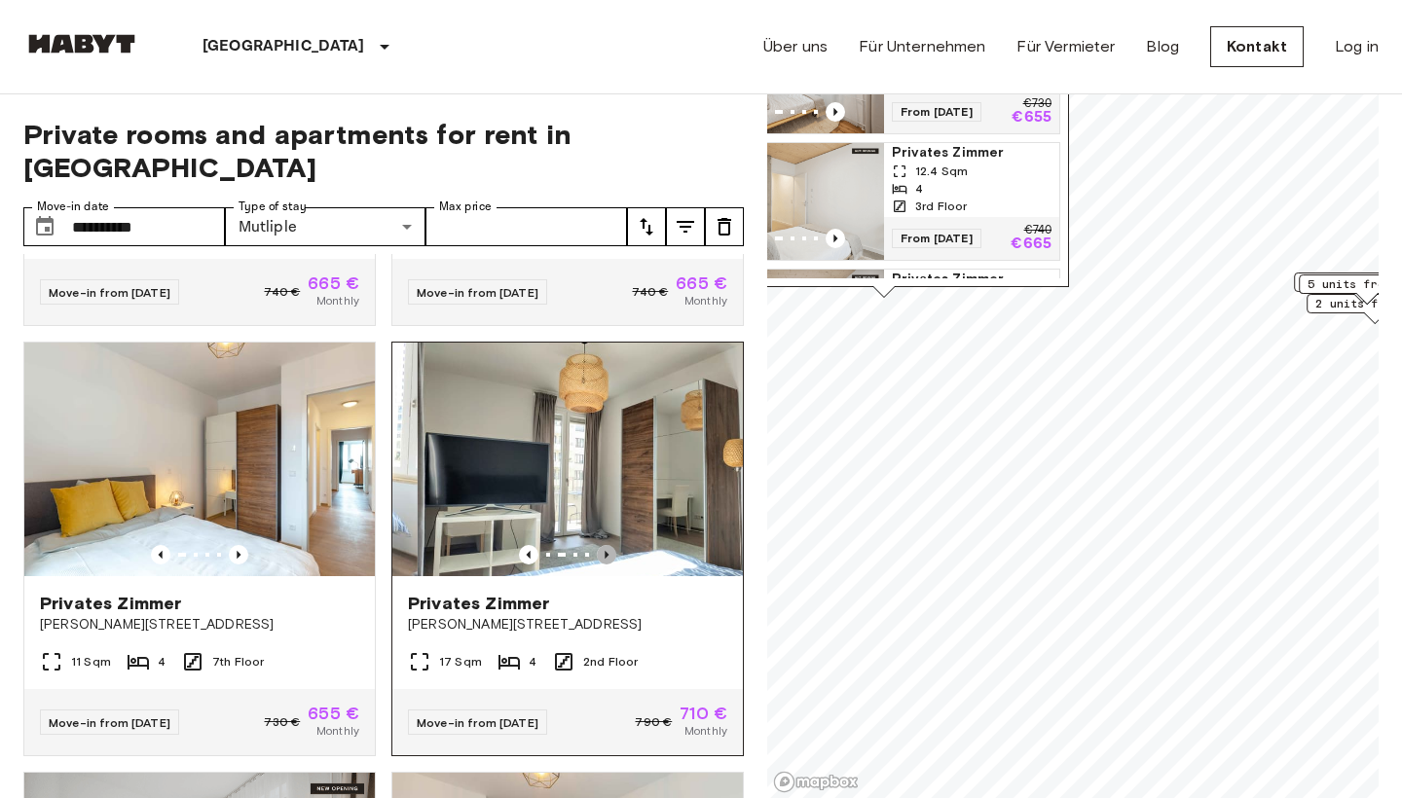
click at [608, 545] on icon "Previous image" at bounding box center [606, 554] width 19 height 19
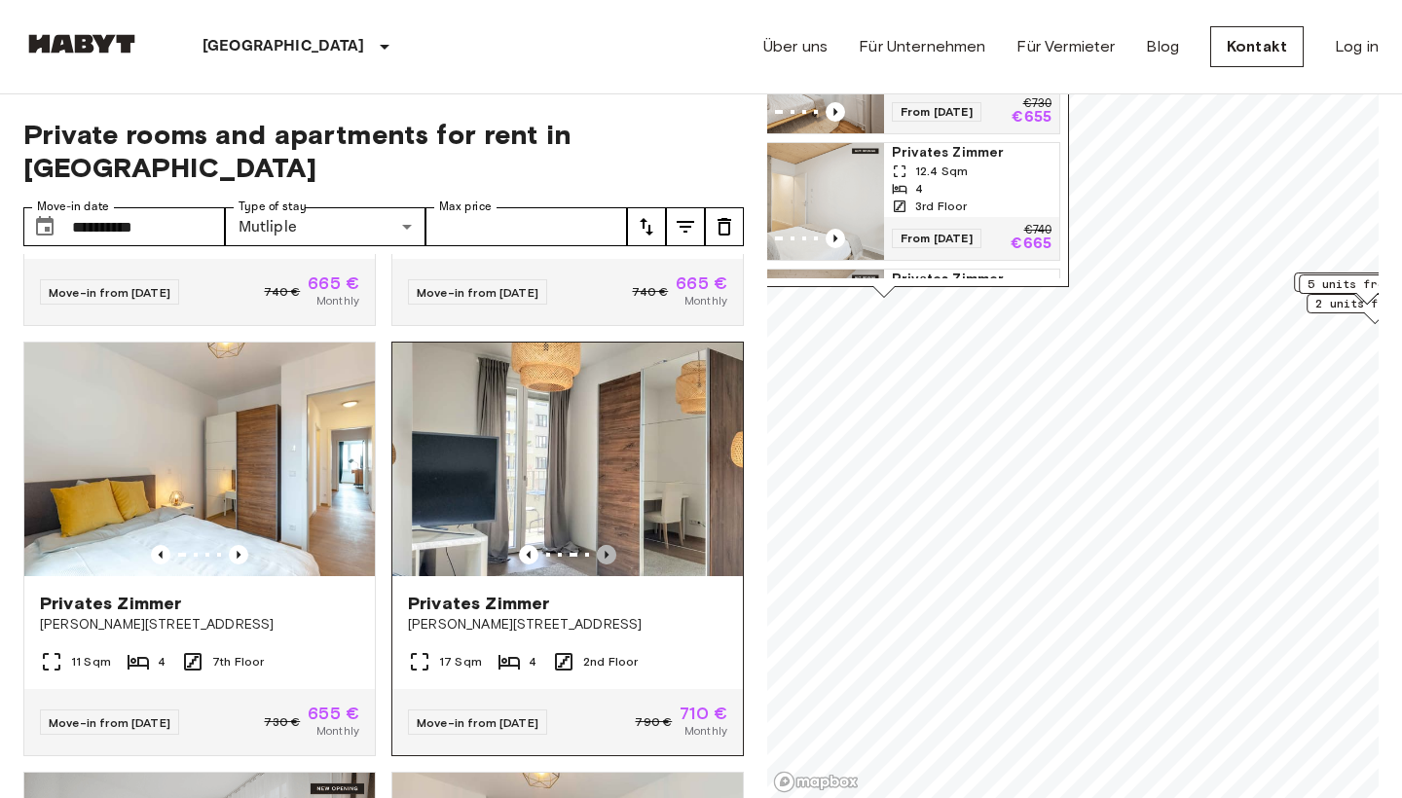
click at [608, 545] on icon "Previous image" at bounding box center [606, 554] width 19 height 19
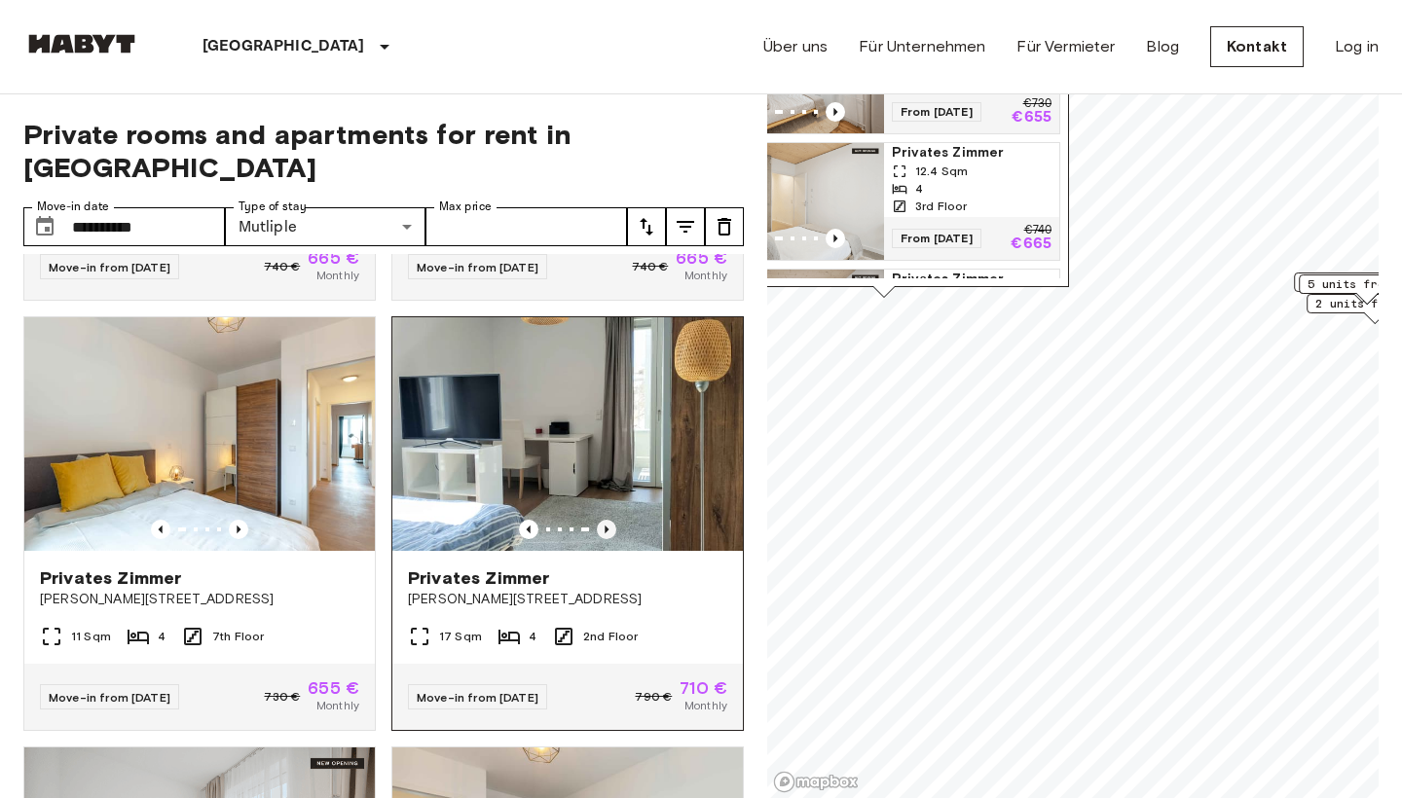
scroll to position [1246, 0]
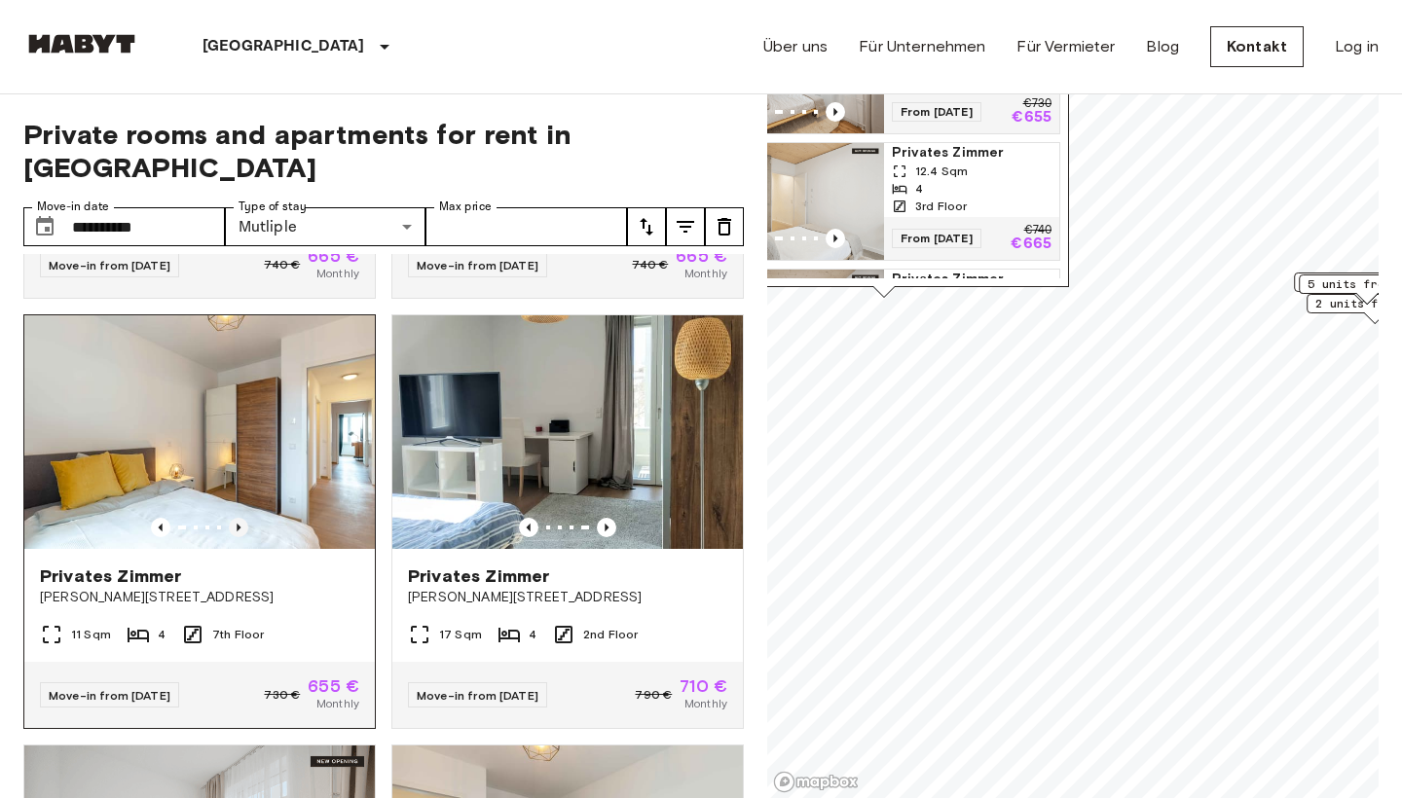
click at [241, 524] on icon "Previous image" at bounding box center [239, 528] width 4 height 8
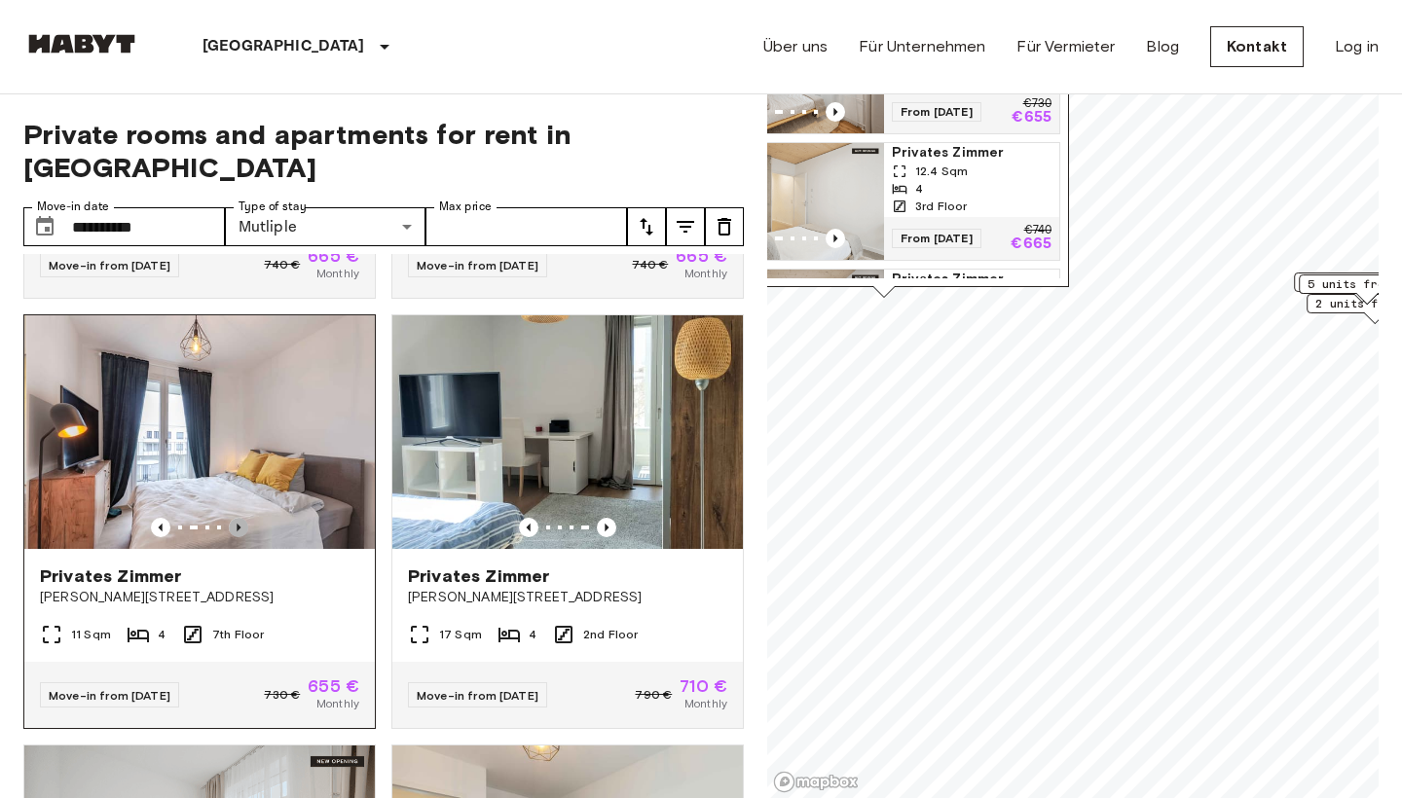
click at [241, 524] on icon "Previous image" at bounding box center [239, 528] width 4 height 8
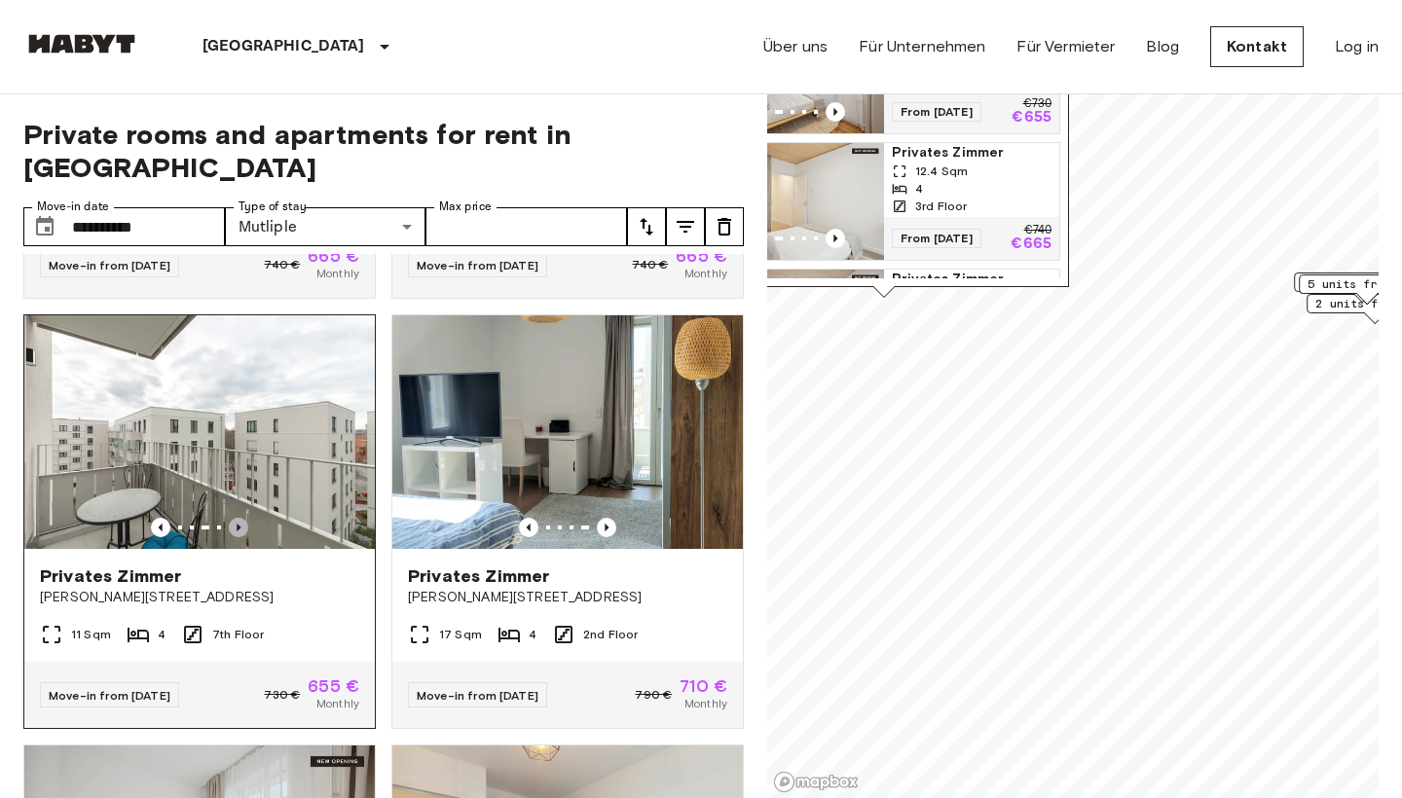
click at [241, 524] on icon "Previous image" at bounding box center [239, 528] width 4 height 8
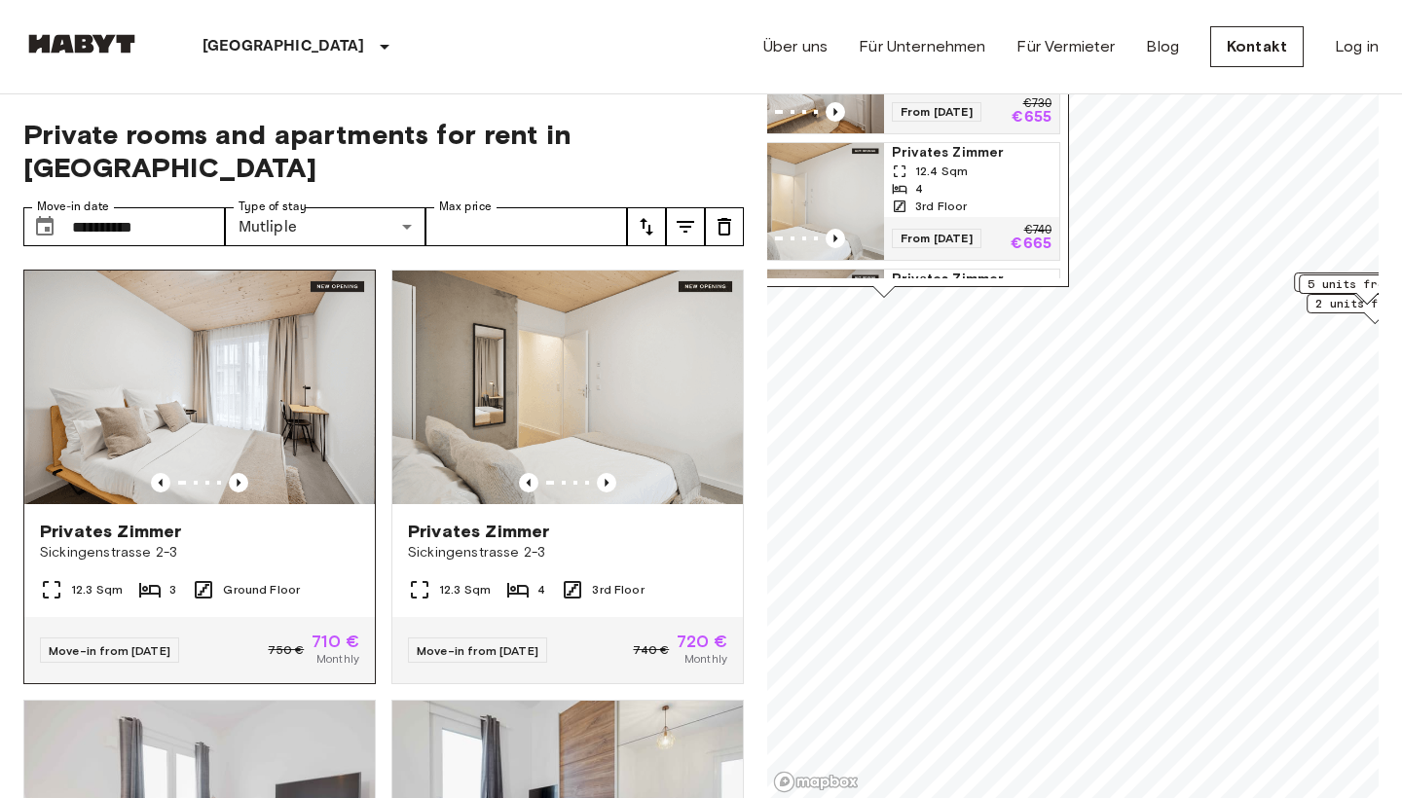
scroll to position [0, 0]
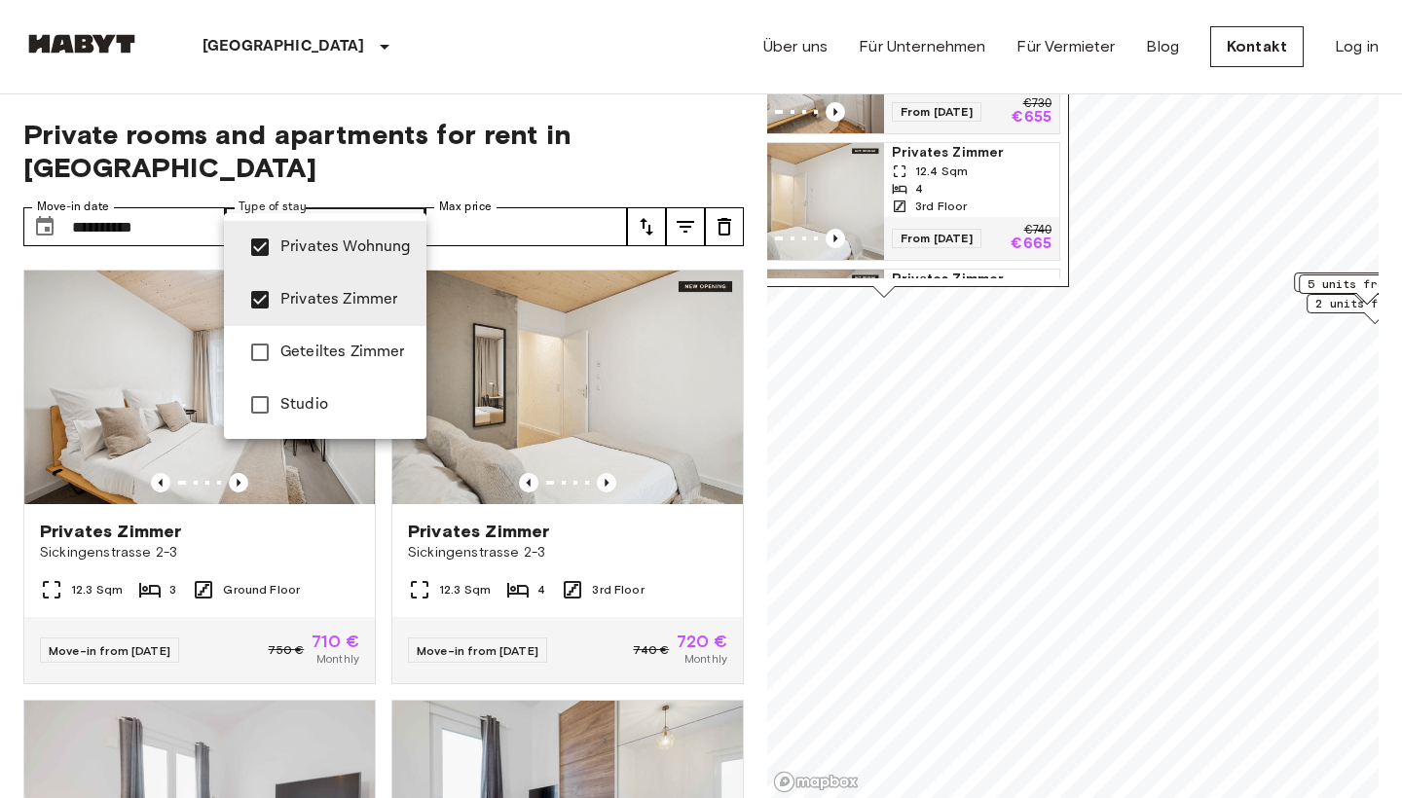
click at [372, 178] on div at bounding box center [701, 399] width 1402 height 798
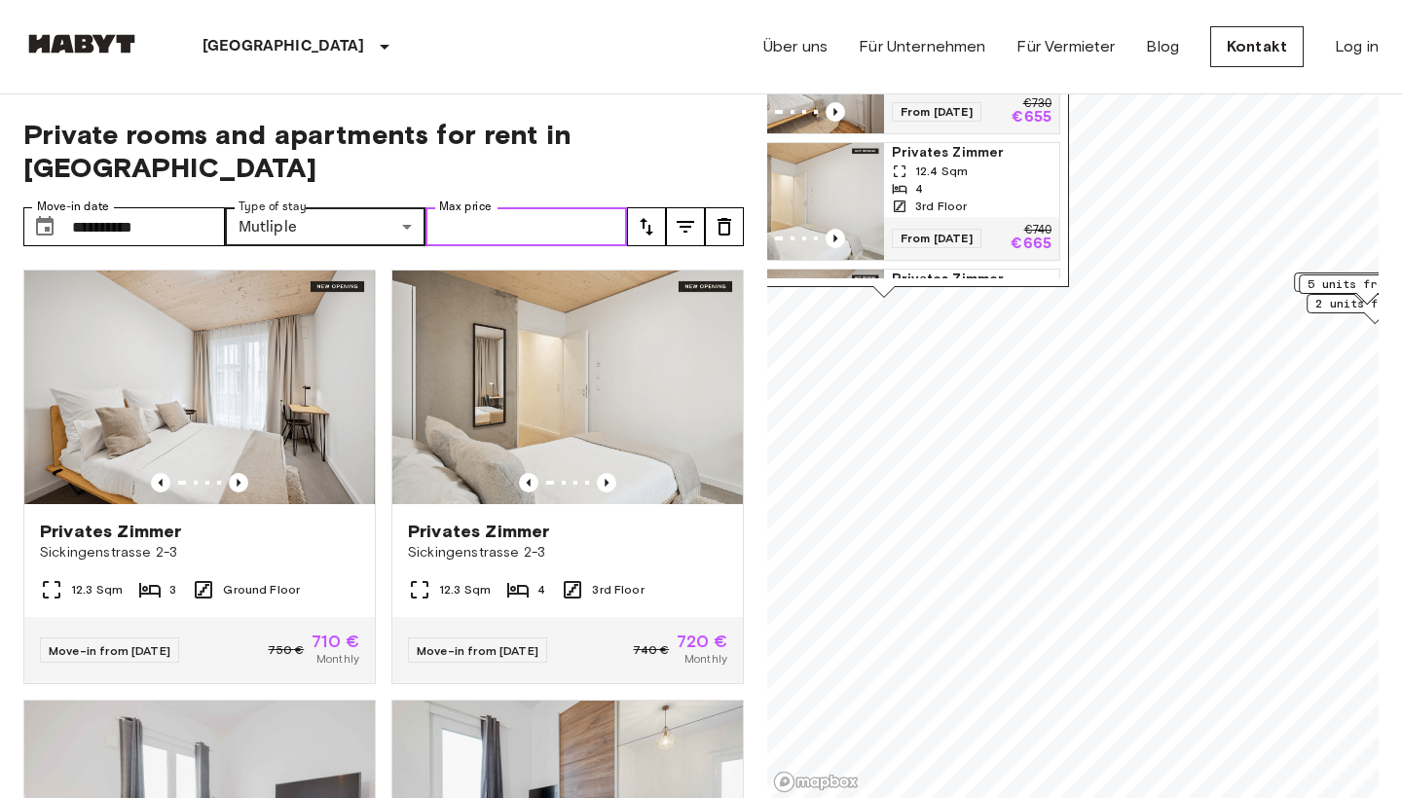
click at [508, 207] on input "Max price" at bounding box center [527, 226] width 202 height 39
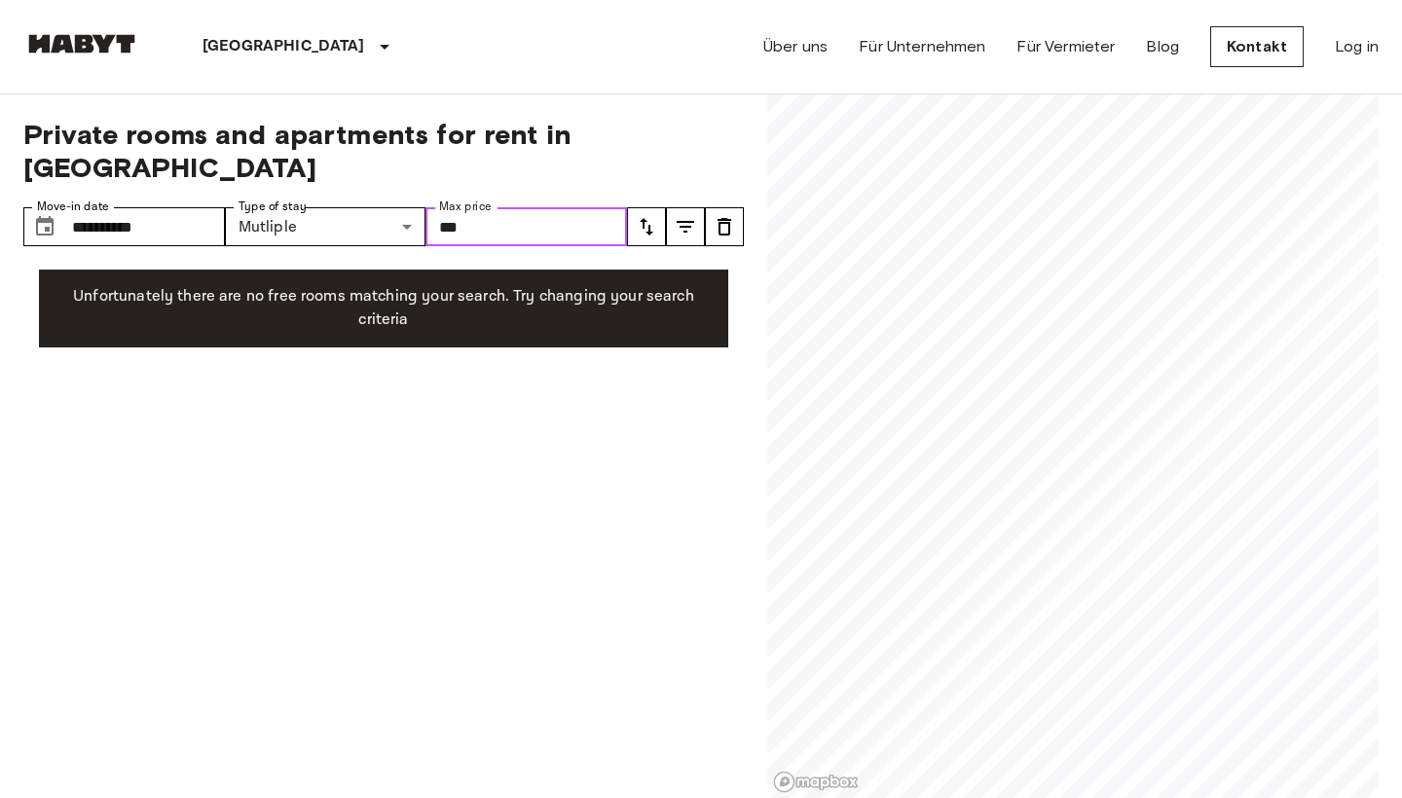
type input "***"
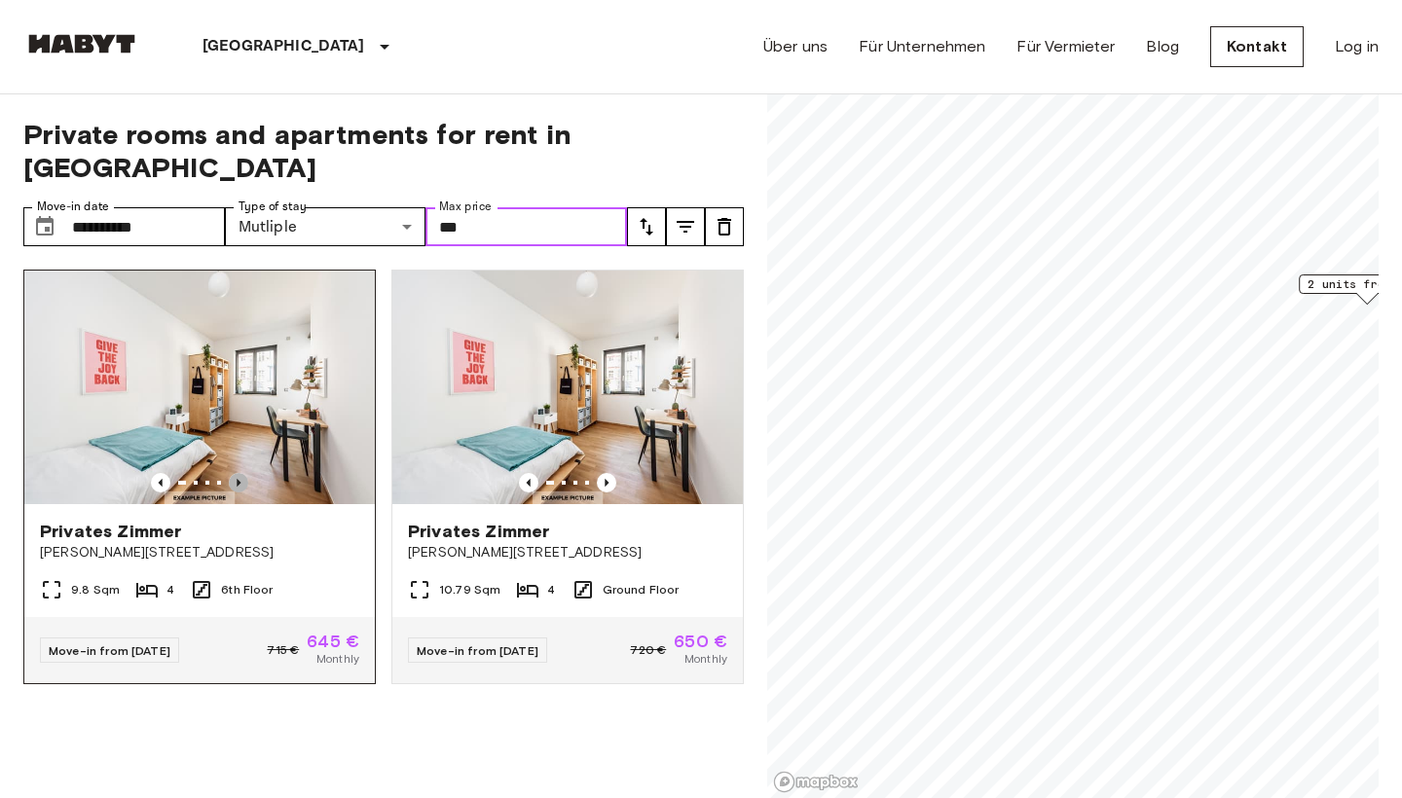
click at [241, 473] on icon "Previous image" at bounding box center [238, 482] width 19 height 19
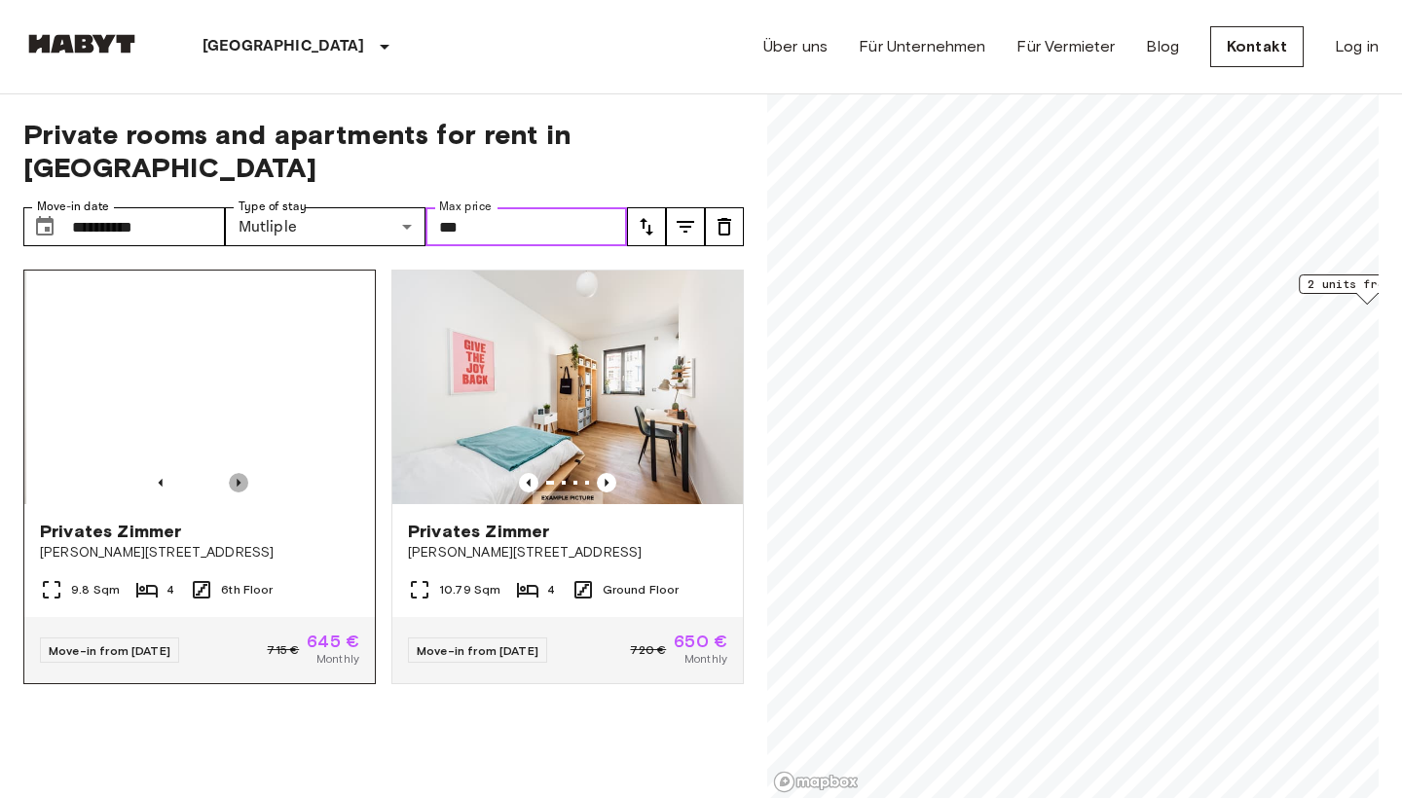
click at [241, 473] on icon "Previous image" at bounding box center [238, 482] width 19 height 19
click at [315, 315] on img at bounding box center [199, 388] width 351 height 234
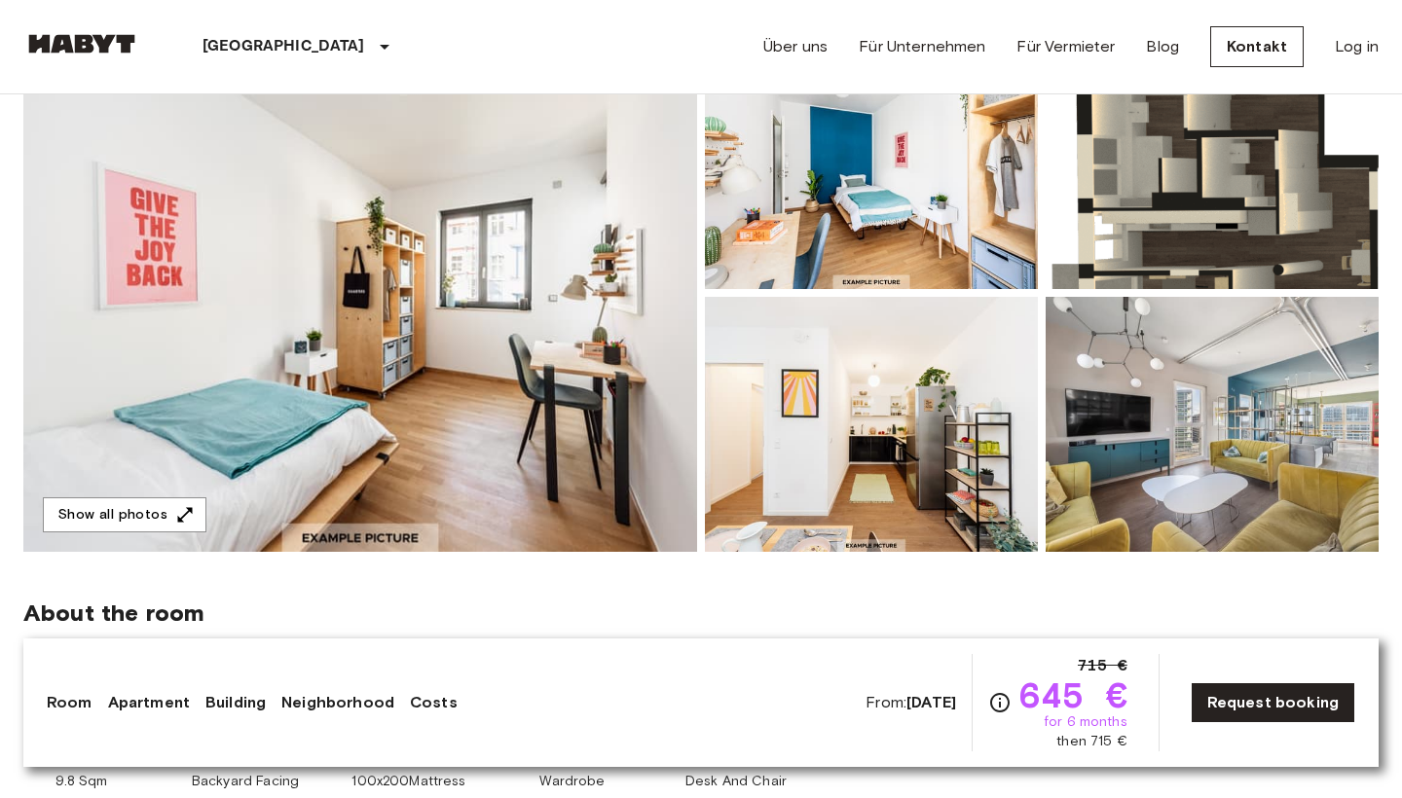
click at [540, 305] on img at bounding box center [360, 293] width 674 height 518
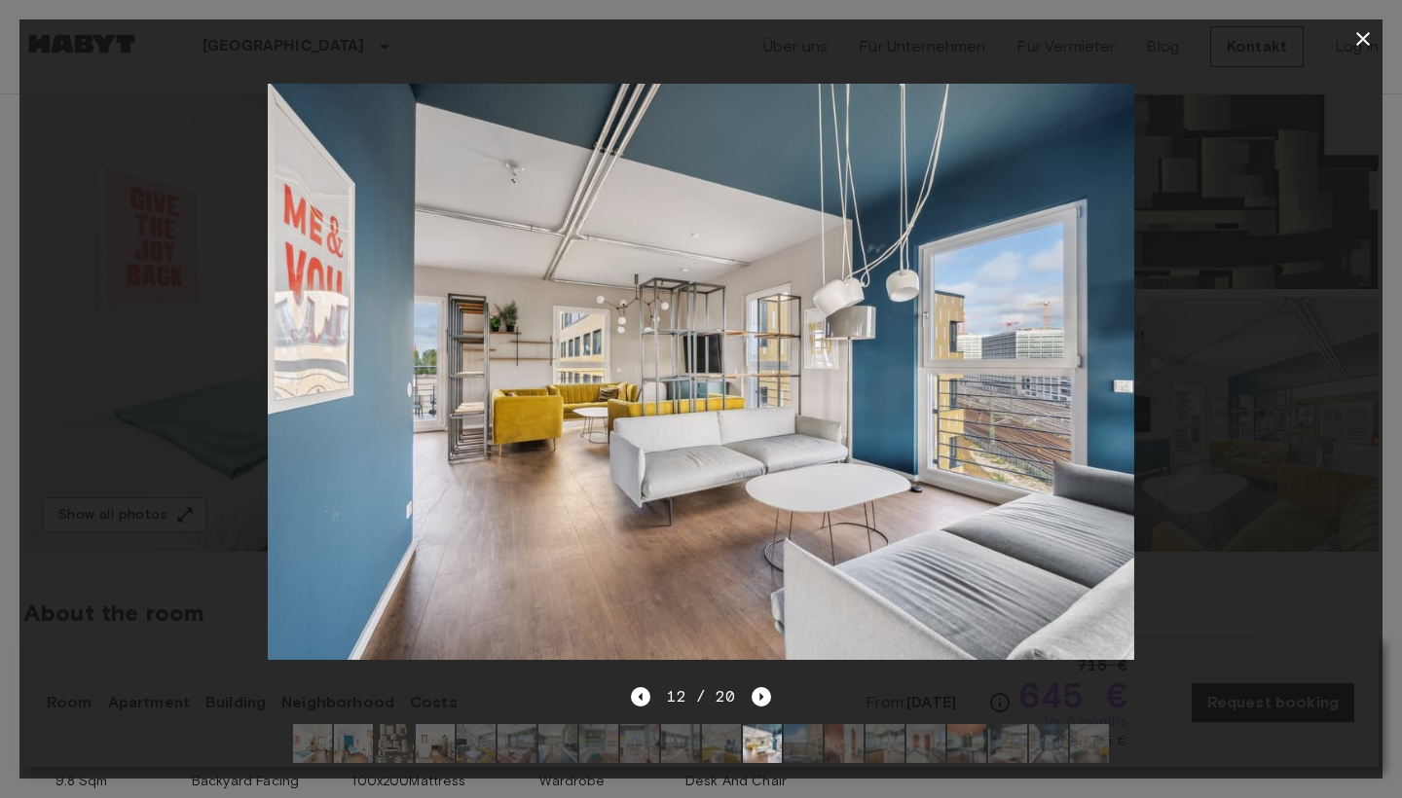
click at [1363, 41] on icon "button" at bounding box center [1363, 38] width 23 height 23
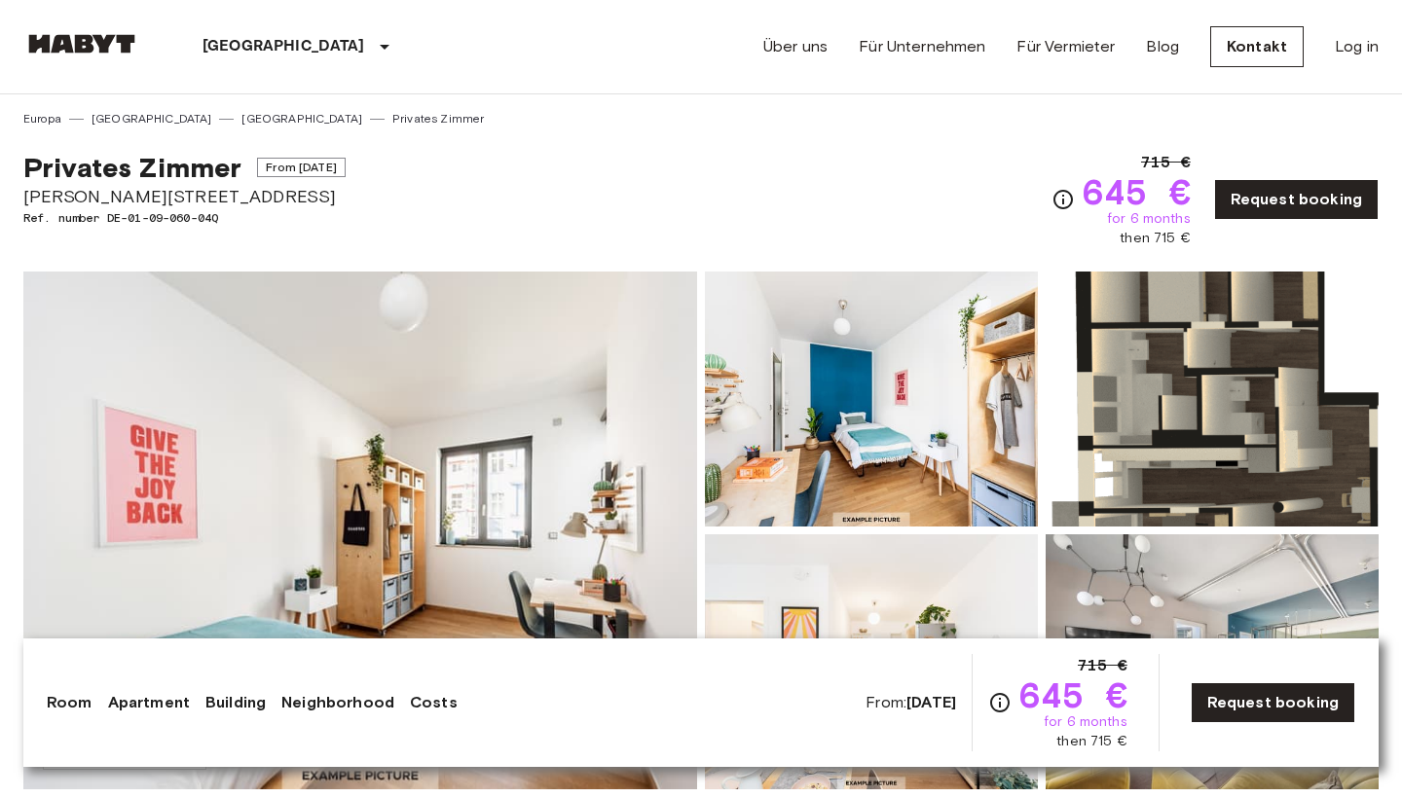
click at [72, 46] on img at bounding box center [81, 43] width 117 height 19
